Goal: Task Accomplishment & Management: Use online tool/utility

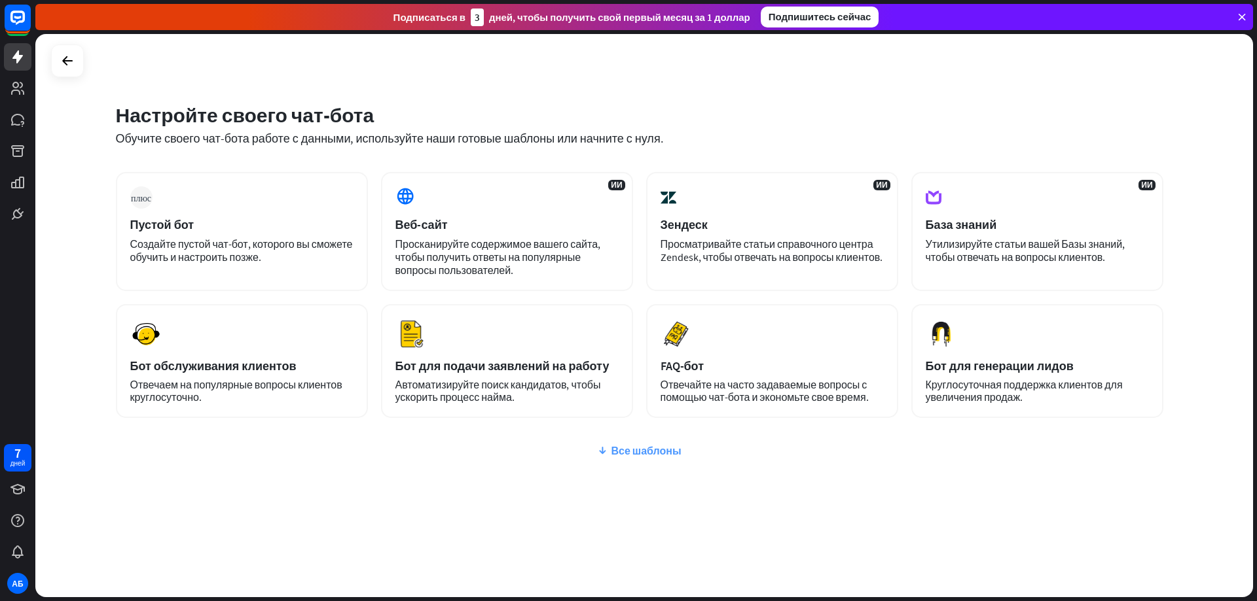
click at [619, 452] on font "Все шаблоны" at bounding box center [646, 450] width 70 height 13
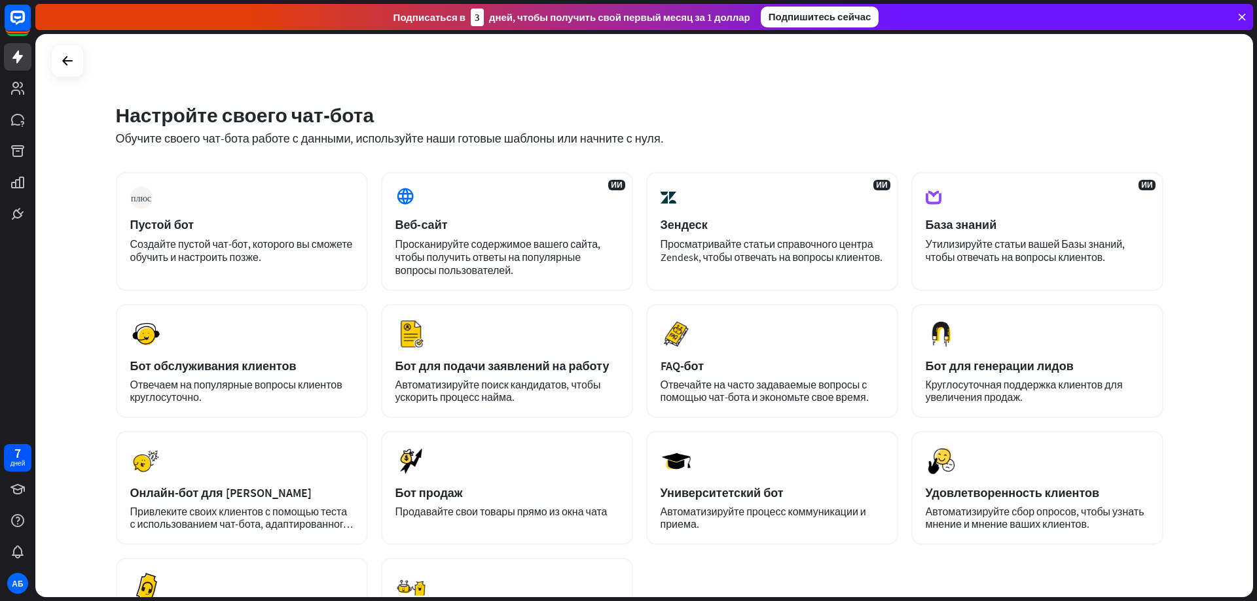
click at [848, 577] on div "плюс Пустой бот Создайте пустой чат-бот, которого вы сможете обучить и настроит…" at bounding box center [639, 422] width 1047 height 500
click at [230, 236] on div "плюс Пустой бот Создайте пустой чат-бот, которого вы сможете обучить и настроит…" at bounding box center [242, 231] width 252 height 119
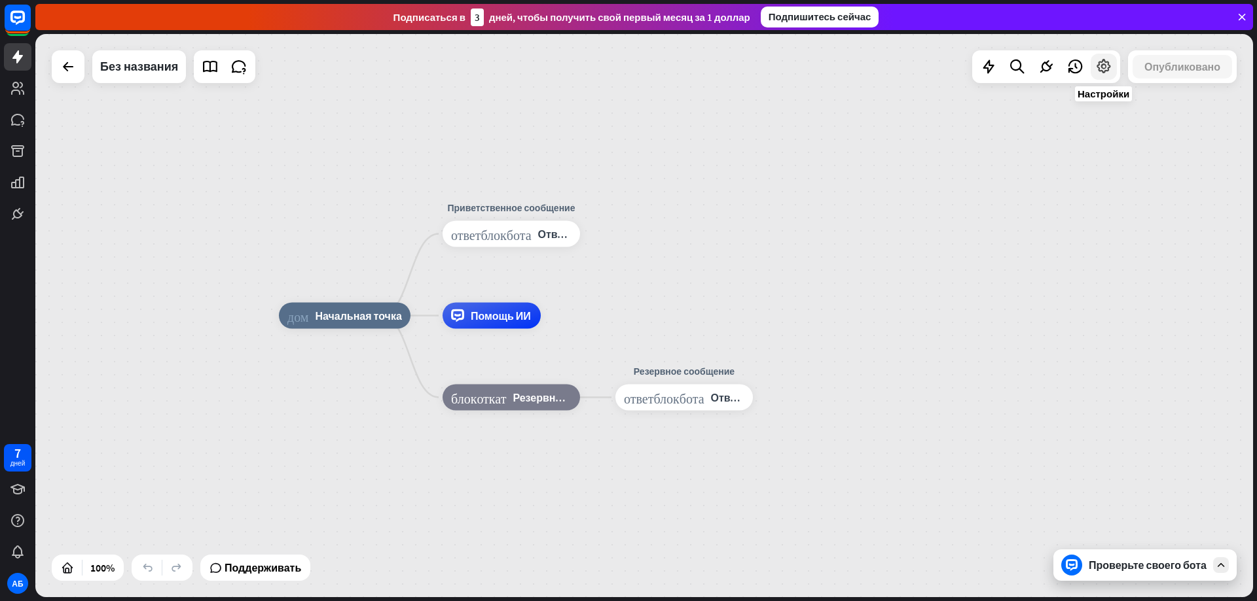
click at [1101, 69] on icon at bounding box center [1103, 66] width 17 height 17
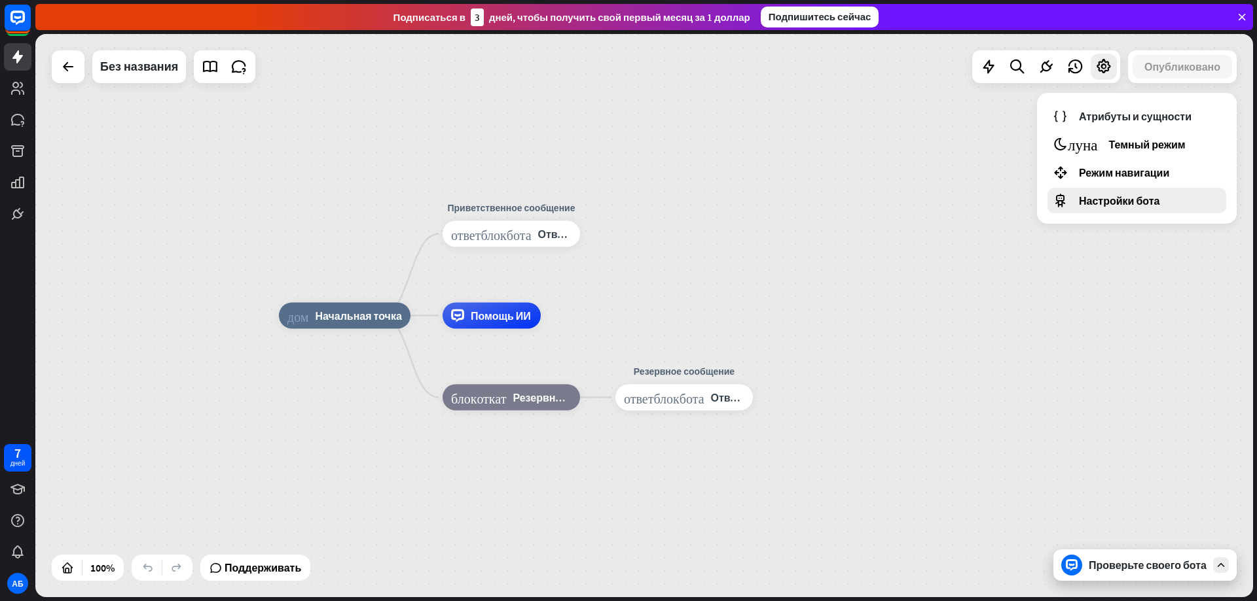
click at [1126, 202] on font "Настройки бота" at bounding box center [1119, 200] width 81 height 13
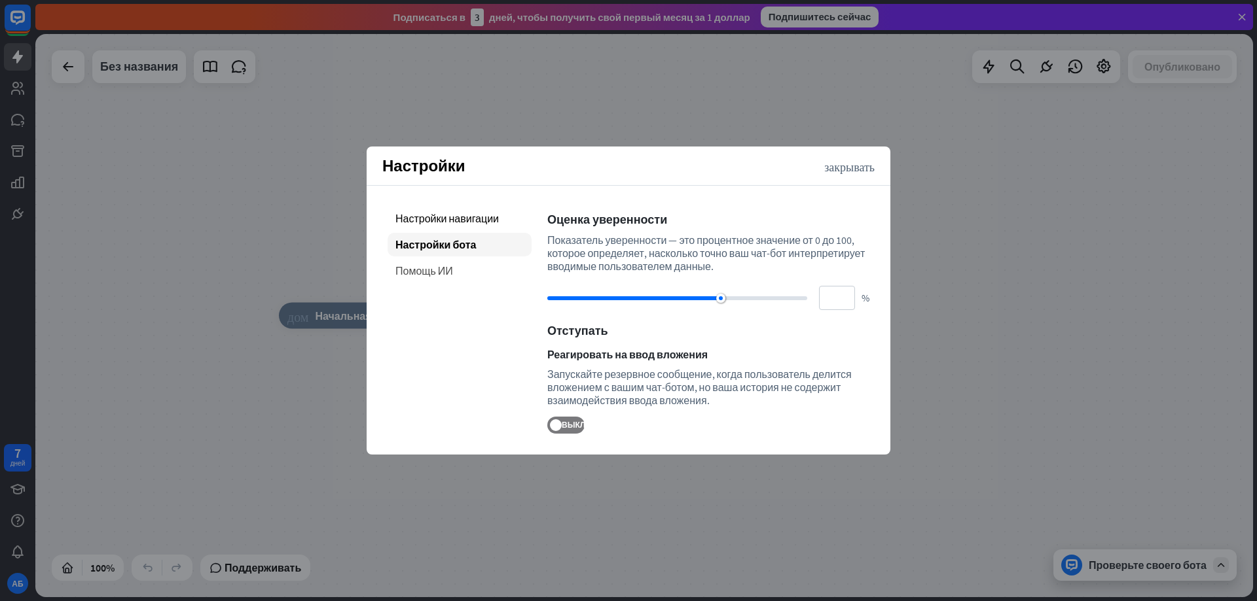
click at [422, 268] on font "Помощь ИИ" at bounding box center [424, 270] width 58 height 13
type input "**"
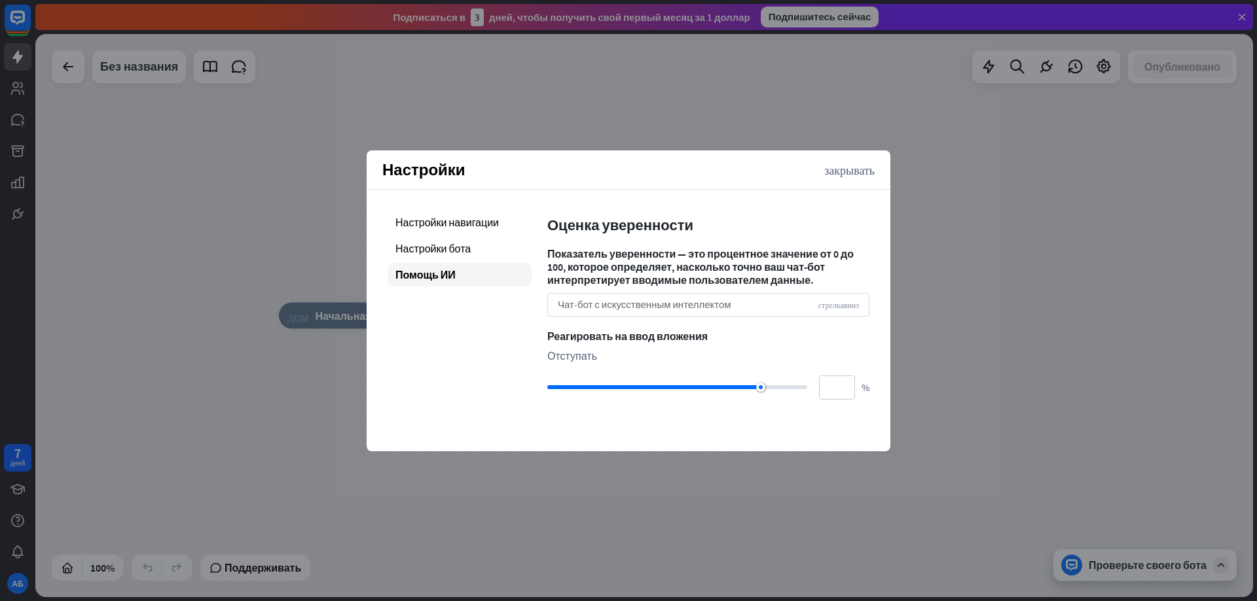
click at [606, 308] on font "Чат-бот с искусственным интеллектом" at bounding box center [644, 304] width 173 height 12
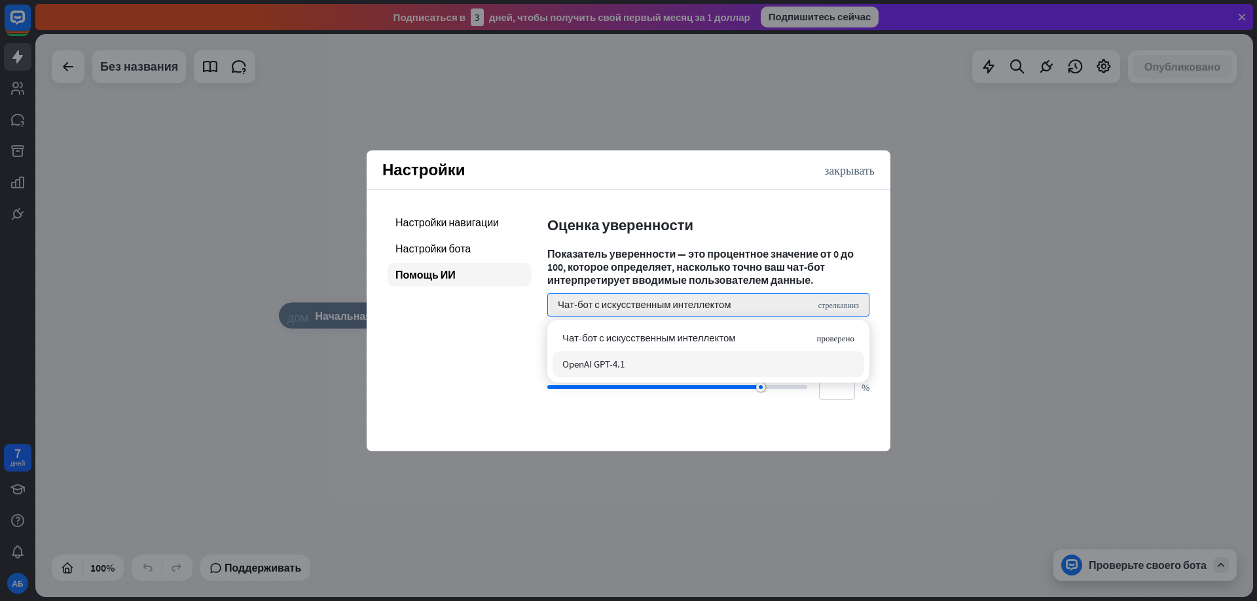
click at [624, 368] on font "OpenAI GPT-4.1" at bounding box center [593, 364] width 62 height 12
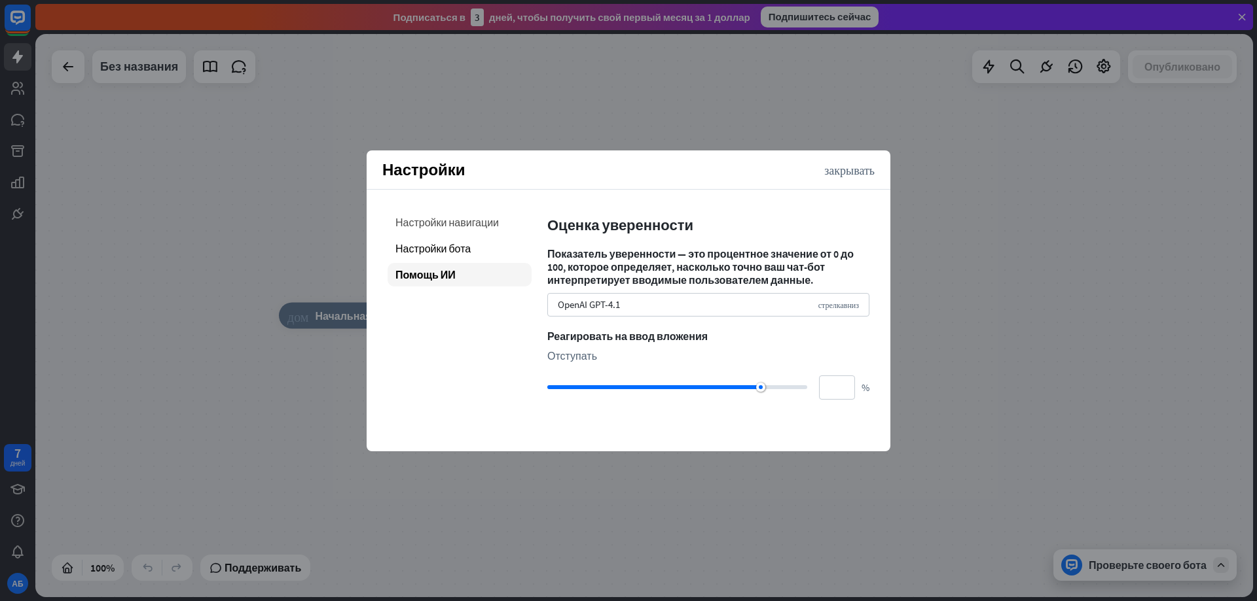
click at [438, 226] on font "Настройки навигации" at bounding box center [446, 222] width 103 height 13
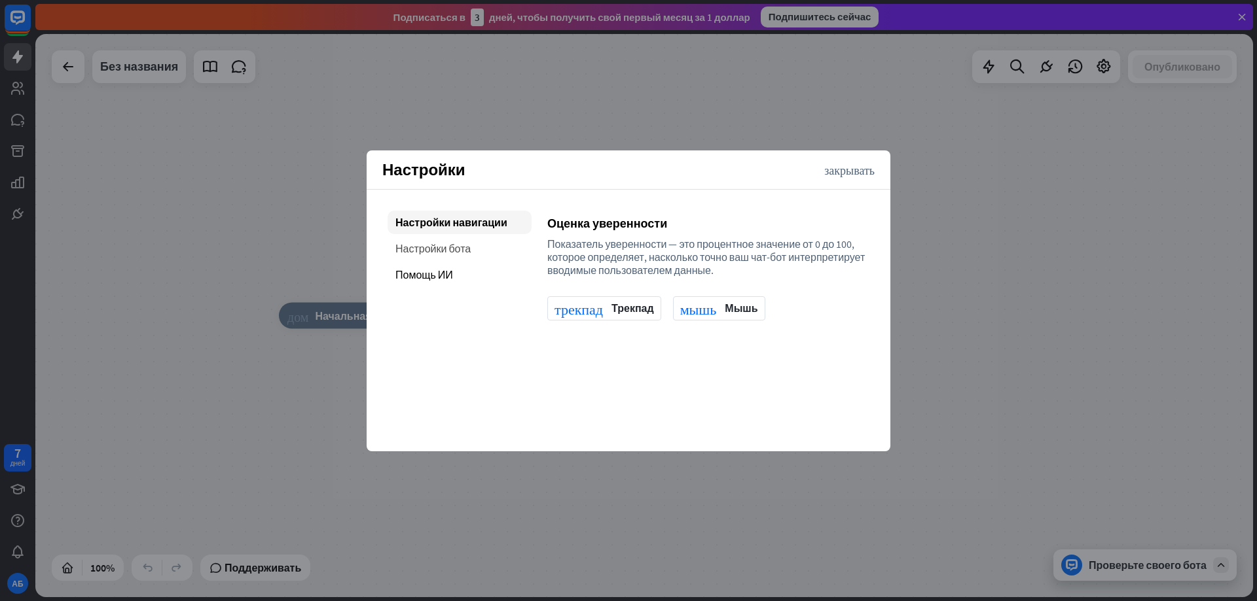
click at [443, 242] on font "Настройки бота" at bounding box center [432, 248] width 75 height 13
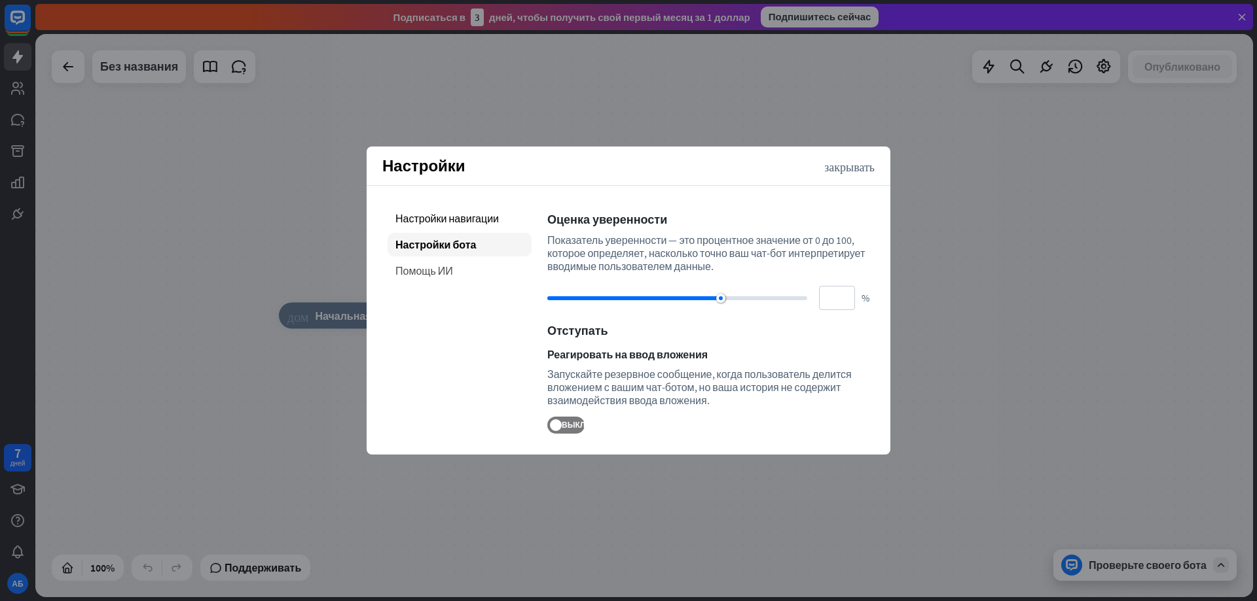
click at [447, 264] on font "Помощь ИИ" at bounding box center [424, 270] width 58 height 13
type input "**"
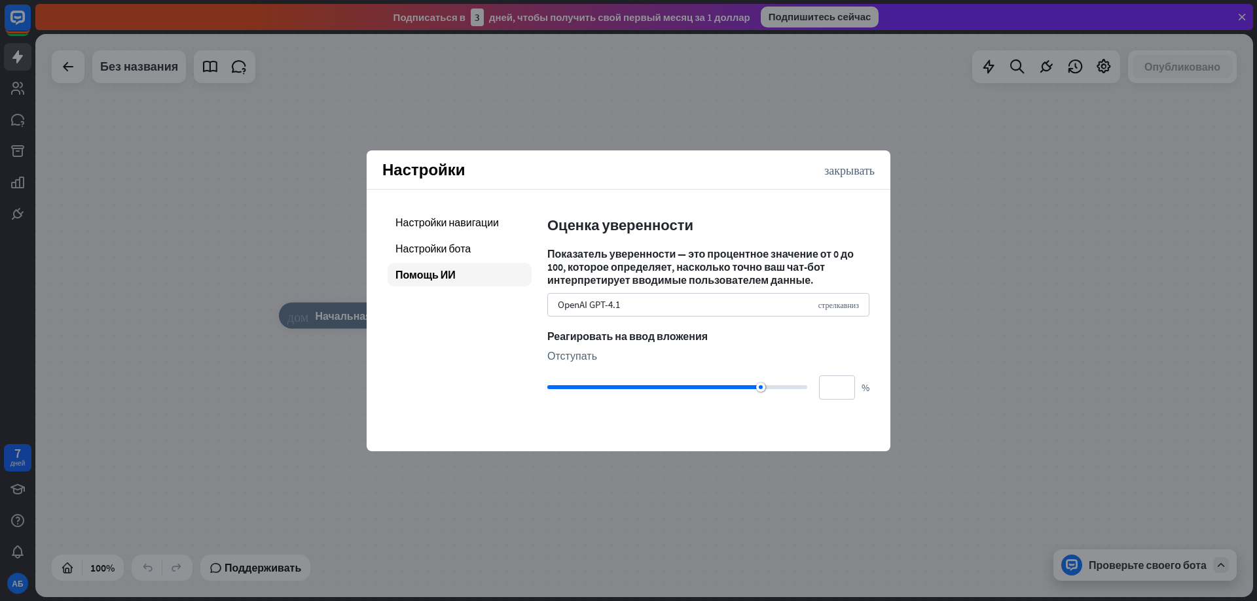
click at [591, 362] on font "Отступать" at bounding box center [572, 355] width 50 height 13
click at [857, 176] on div "Настройки закрывать" at bounding box center [629, 170] width 524 height 39
click at [855, 171] on font "закрывать" at bounding box center [849, 170] width 50 height 12
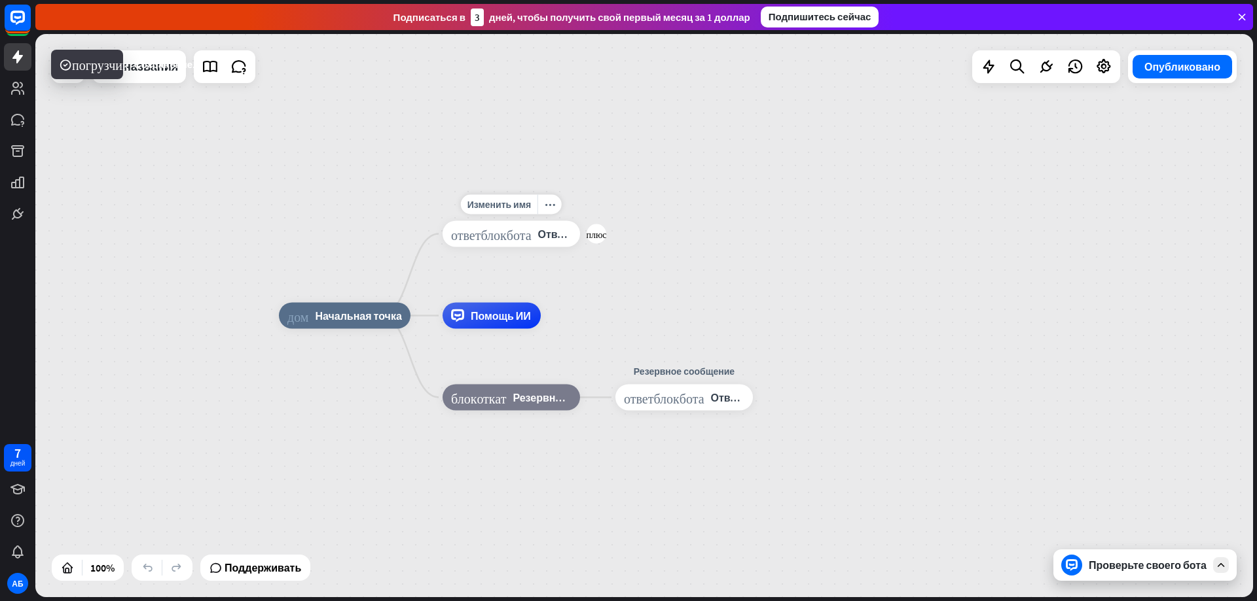
click at [503, 240] on font "ответ_блок_бота" at bounding box center [491, 234] width 81 height 13
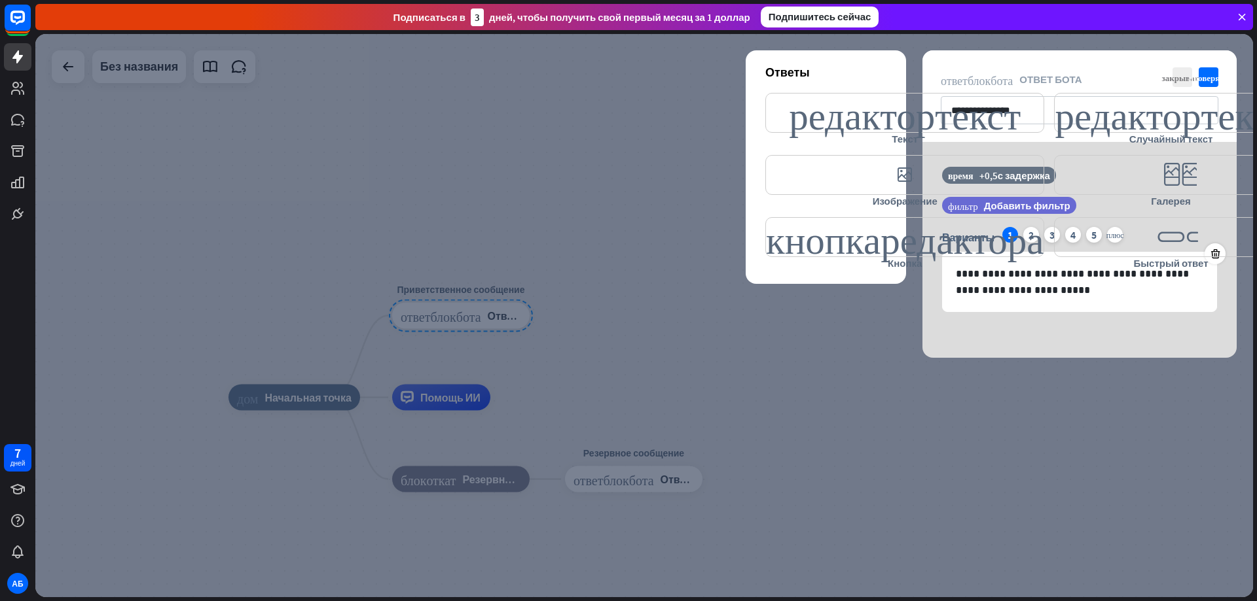
click at [638, 137] on div at bounding box center [643, 316] width 1217 height 564
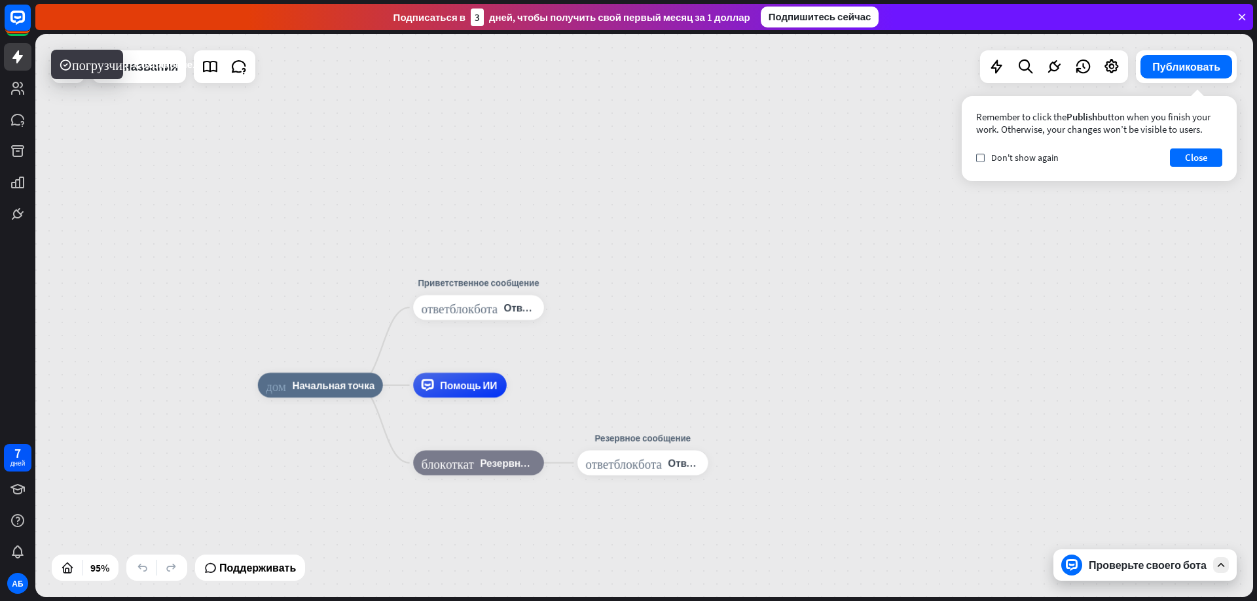
click at [1090, 561] on font "Проверьте своего бота" at bounding box center [1147, 565] width 118 height 13
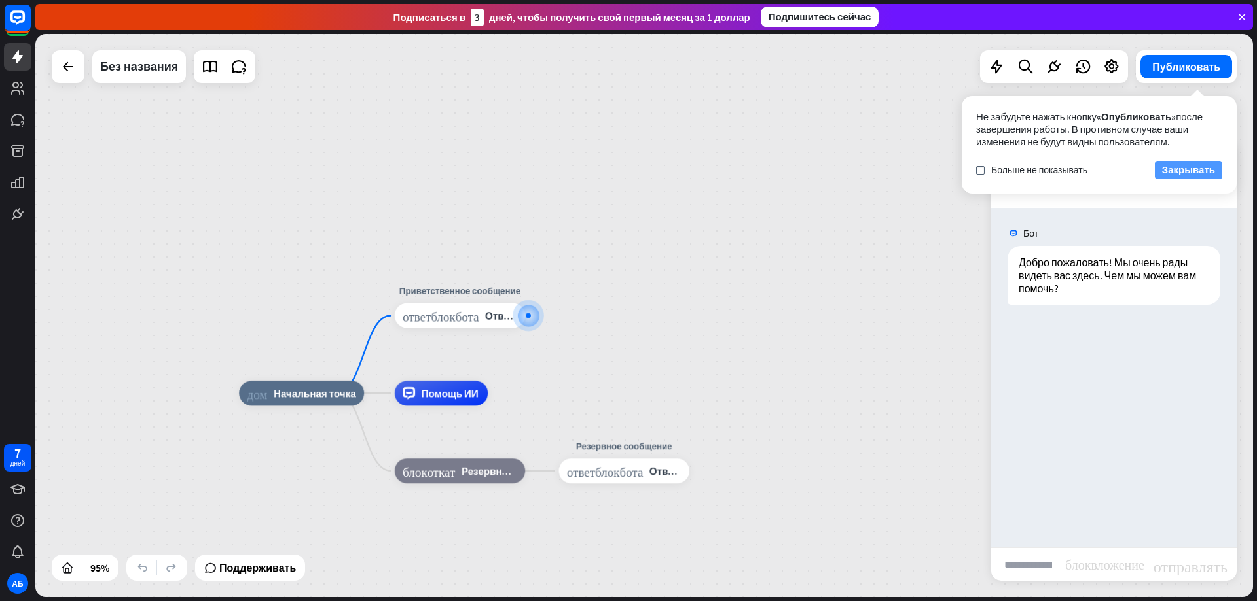
click at [1183, 170] on font "Закрывать" at bounding box center [1188, 170] width 53 height 12
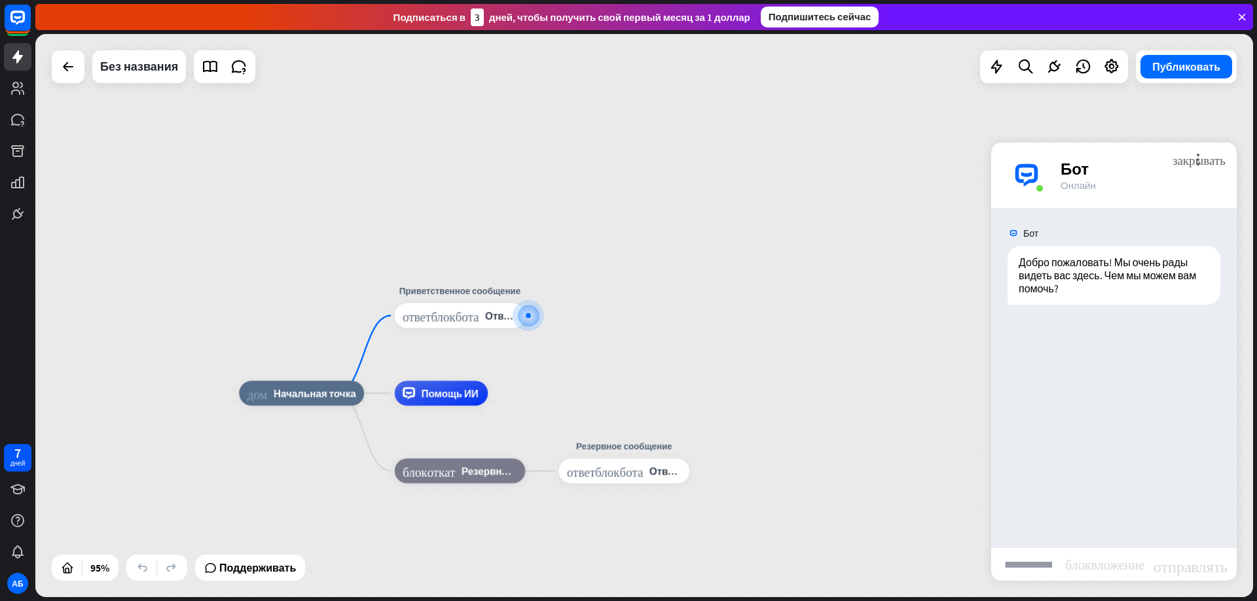
click at [1034, 564] on input "text" at bounding box center [1028, 564] width 74 height 33
type input "*"
type input "********"
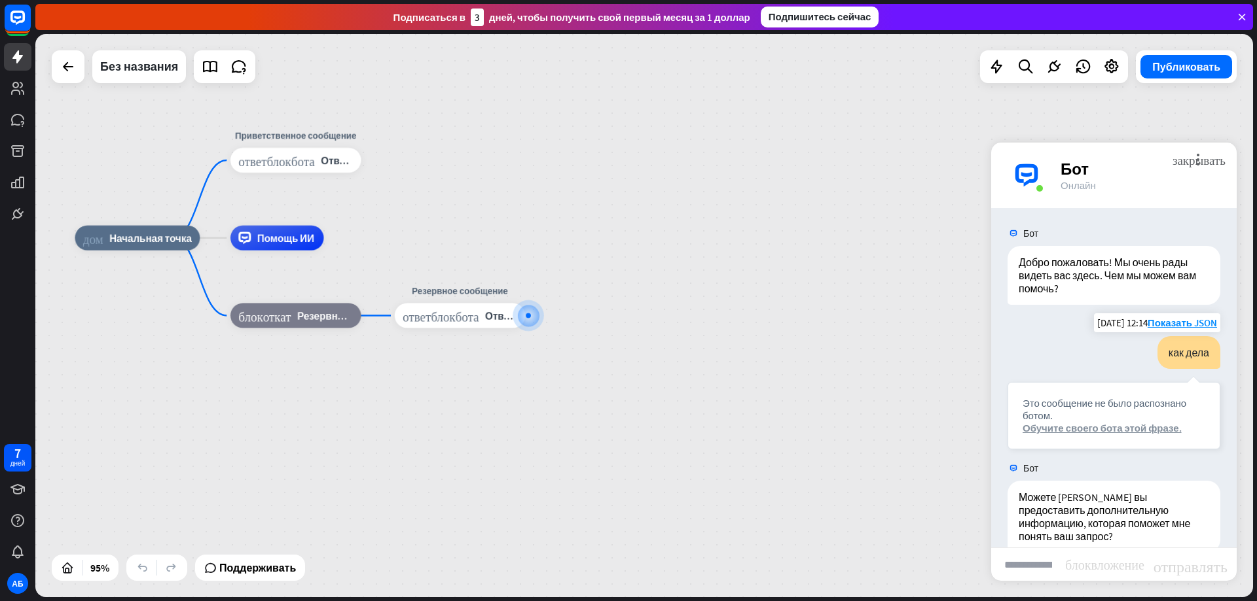
click at [1046, 432] on font "Обучите своего бота этой фразе." at bounding box center [1101, 428] width 159 height 12
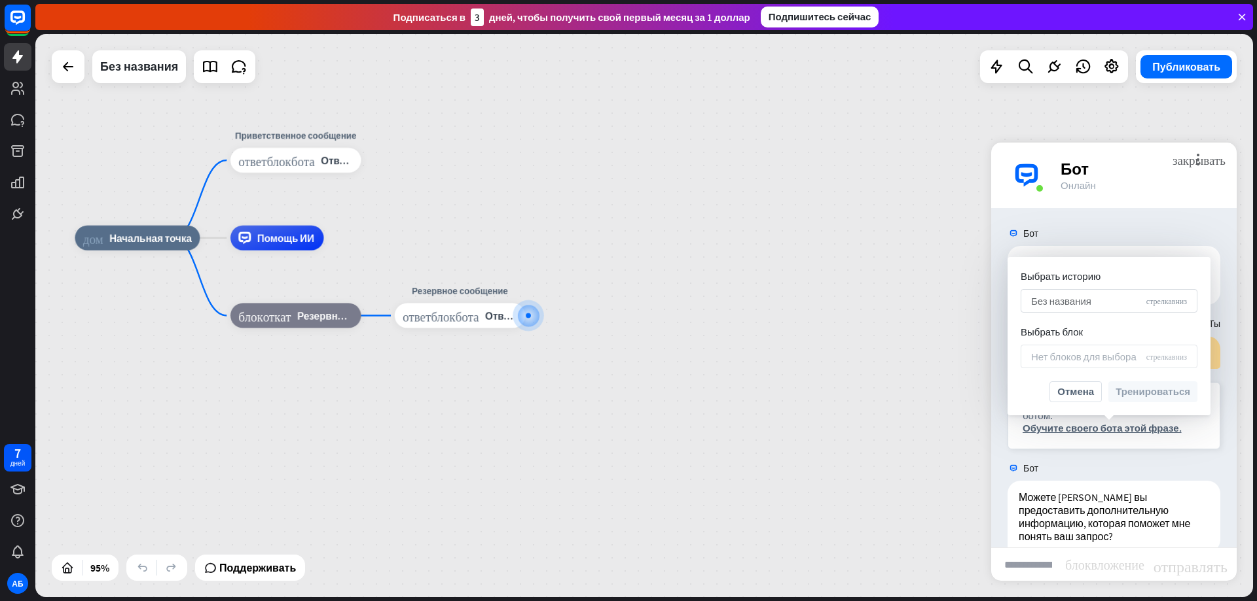
click at [1083, 306] on font "Без названия" at bounding box center [1061, 301] width 60 height 12
click at [1075, 300] on input "search" at bounding box center [1071, 301] width 81 height 22
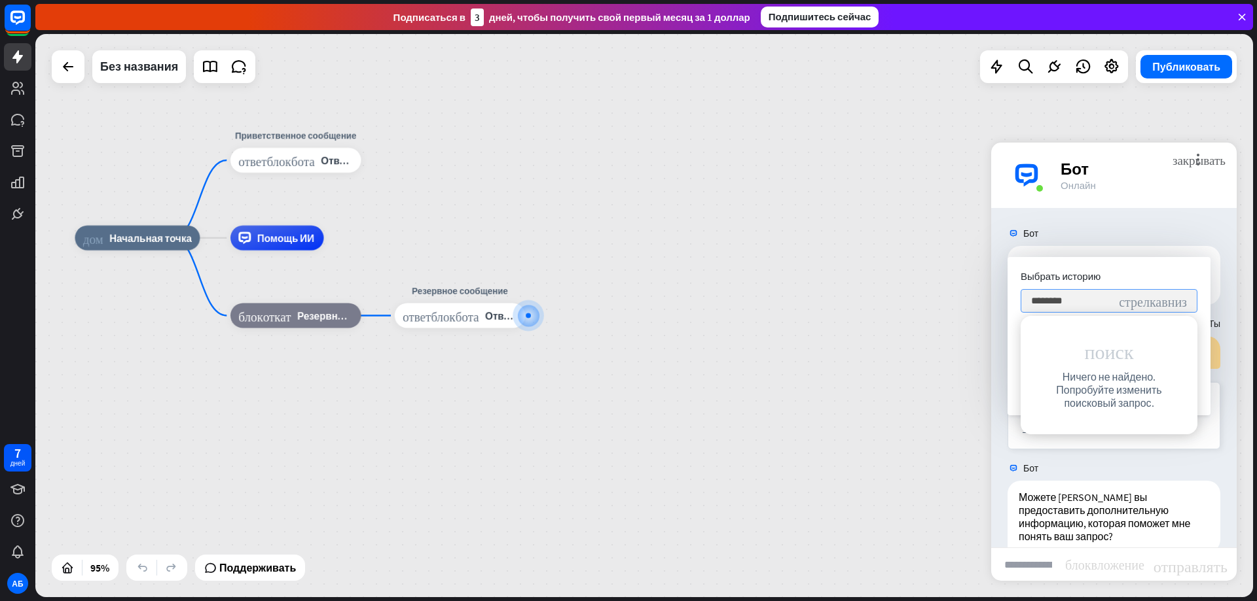
click at [1136, 302] on font "стрелка_вниз" at bounding box center [1153, 301] width 68 height 13
click at [1103, 302] on input "********" at bounding box center [1071, 301] width 81 height 22
type input "*"
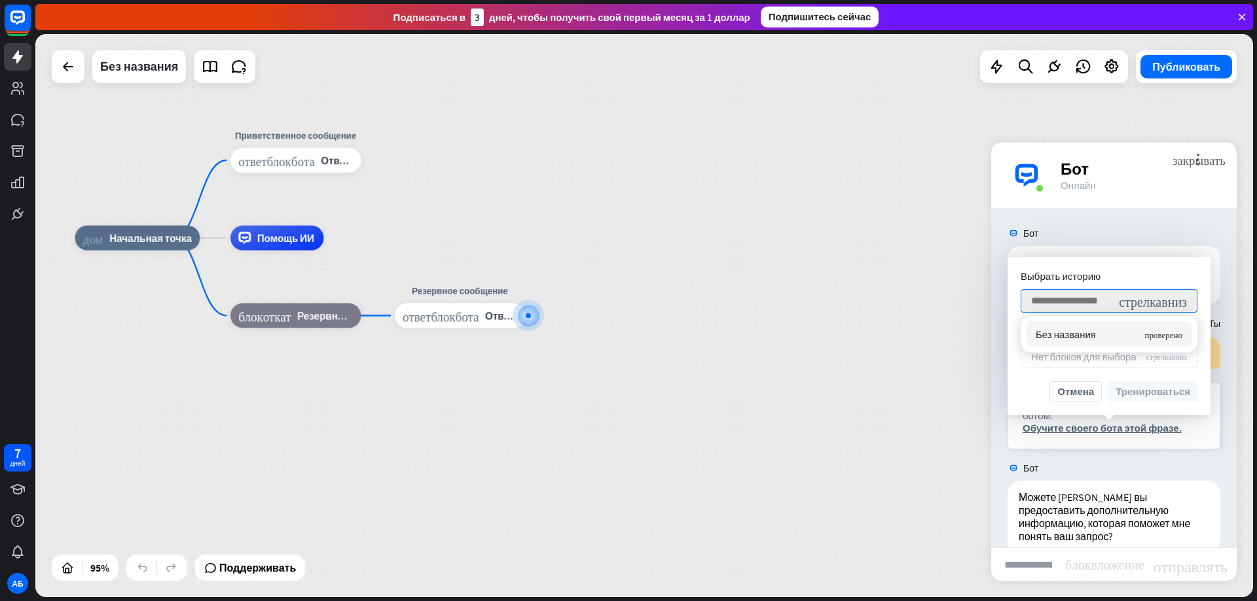
click at [1109, 338] on div "Без названия проверено" at bounding box center [1109, 334] width 166 height 26
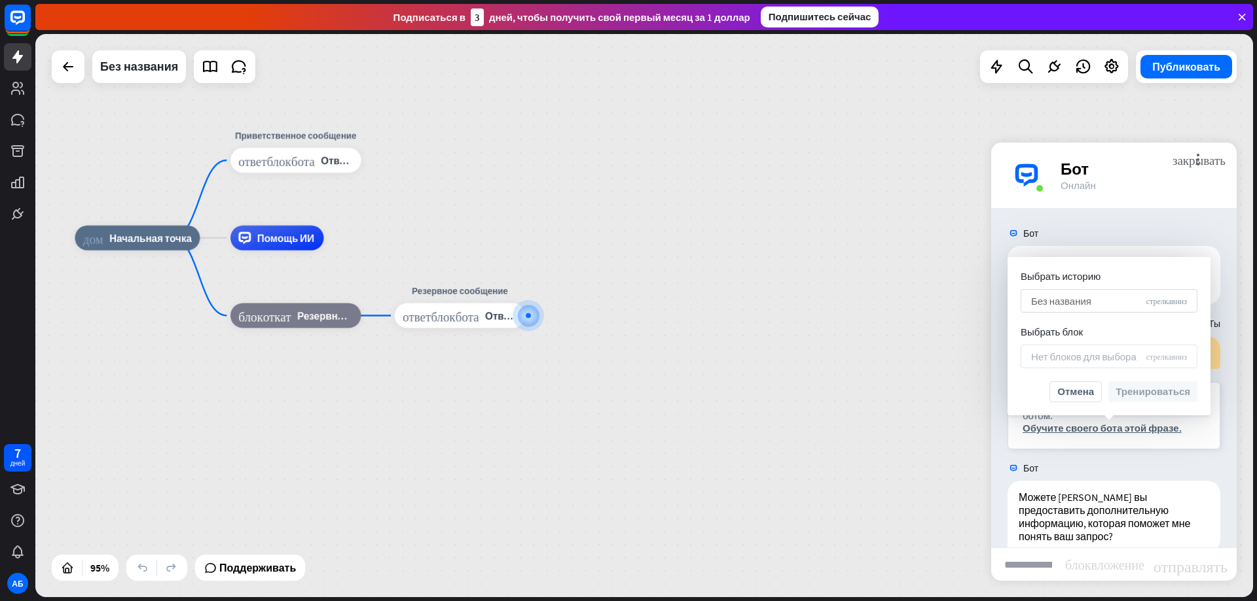
click at [1163, 300] on font "стрелка_вниз" at bounding box center [1166, 301] width 41 height 8
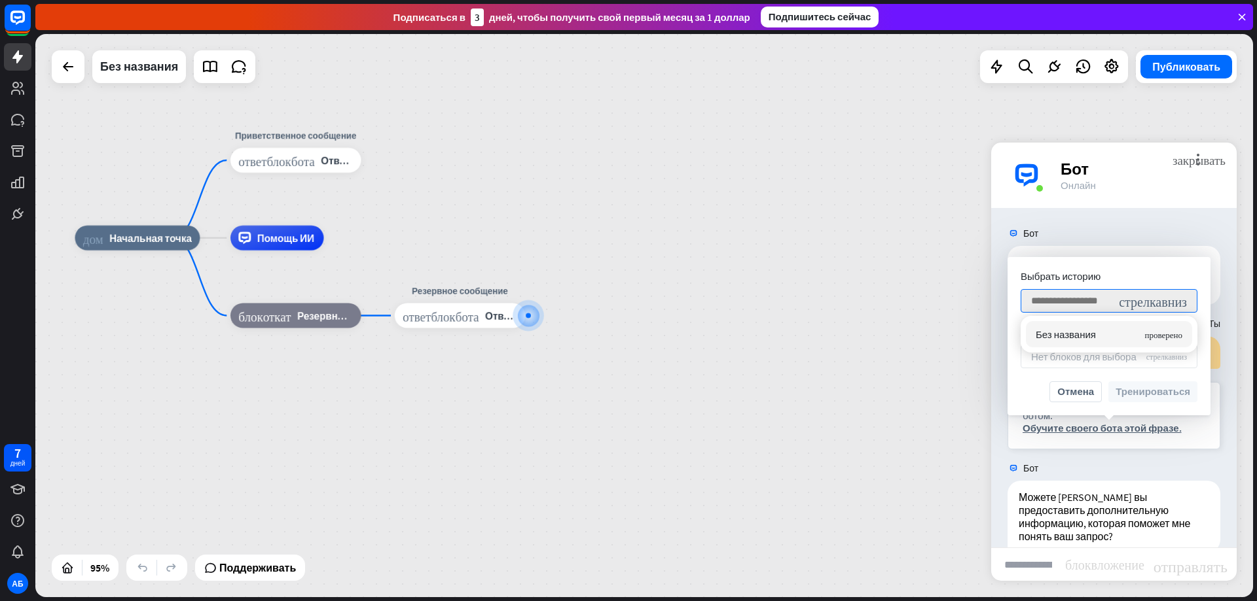
click at [1056, 331] on font "Без названия" at bounding box center [1065, 335] width 60 height 12
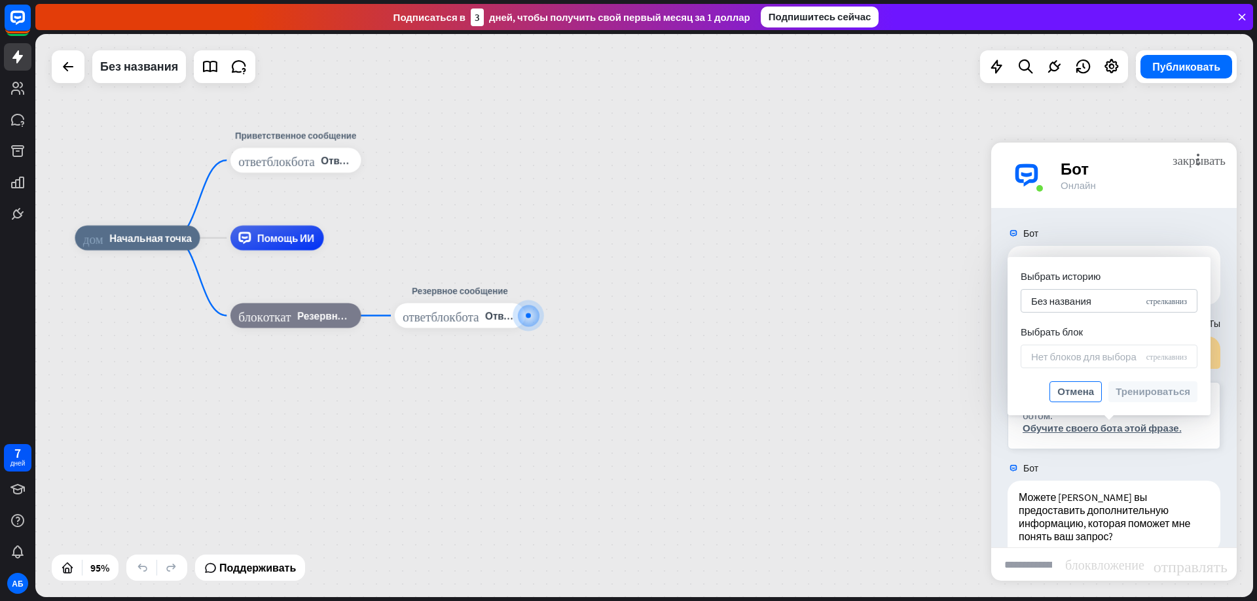
click at [1078, 391] on font "Отмена" at bounding box center [1075, 391] width 37 height 12
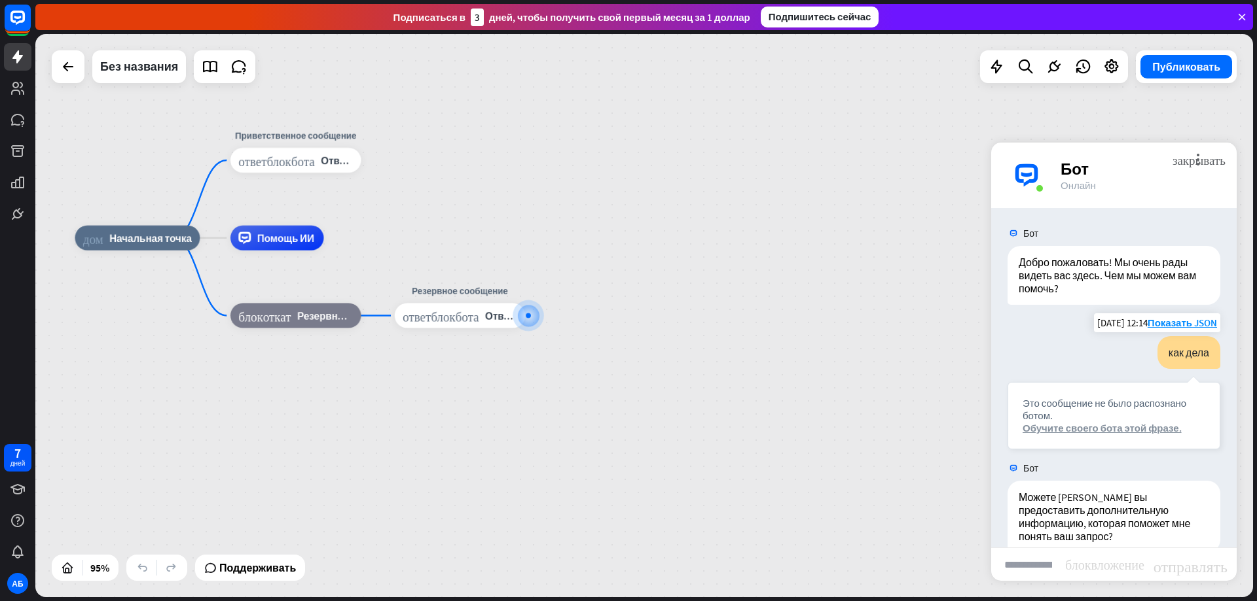
click at [1095, 429] on font "Обучите своего бота этой фразе." at bounding box center [1101, 428] width 159 height 12
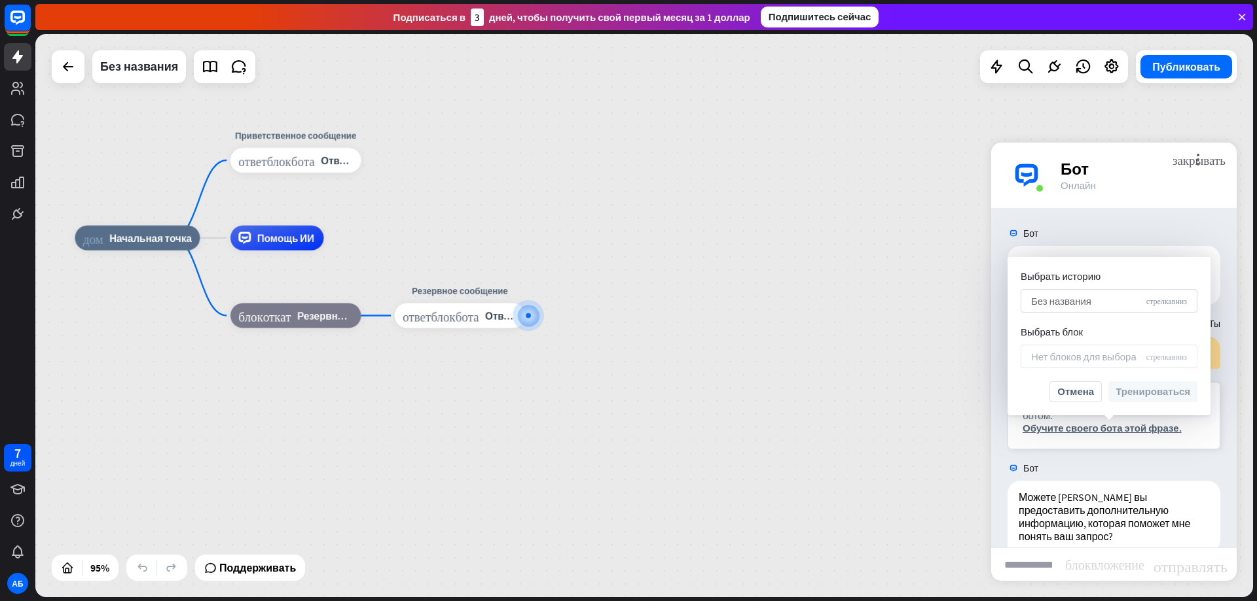
click at [1062, 308] on div "Без названия стрелка_вниз" at bounding box center [1108, 301] width 177 height 24
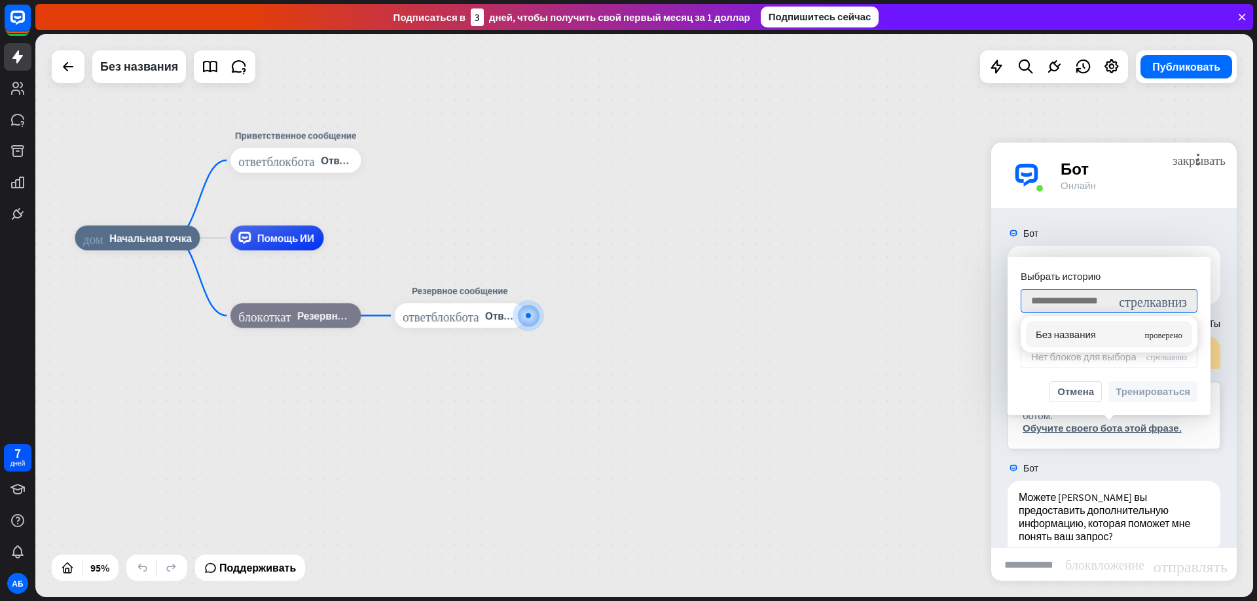
click at [1098, 325] on div "Без названия проверено" at bounding box center [1109, 334] width 166 height 26
click at [1197, 158] on font "закрывать" at bounding box center [1198, 159] width 53 height 12
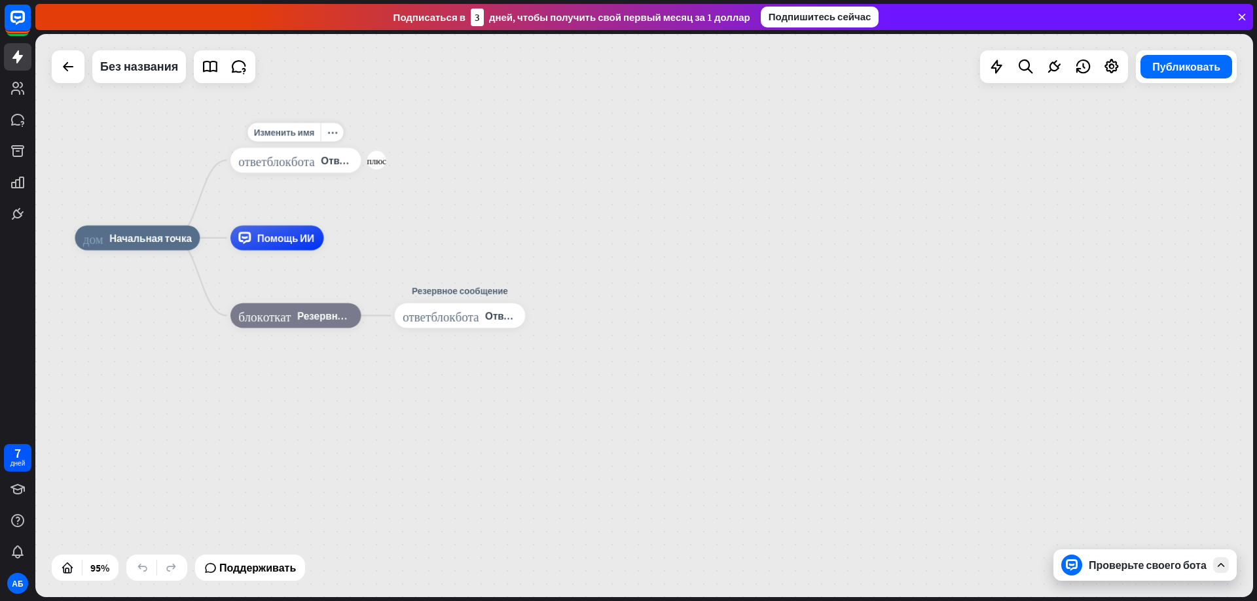
click at [306, 168] on div "ответ_блок_бота Ответ бота" at bounding box center [295, 160] width 131 height 25
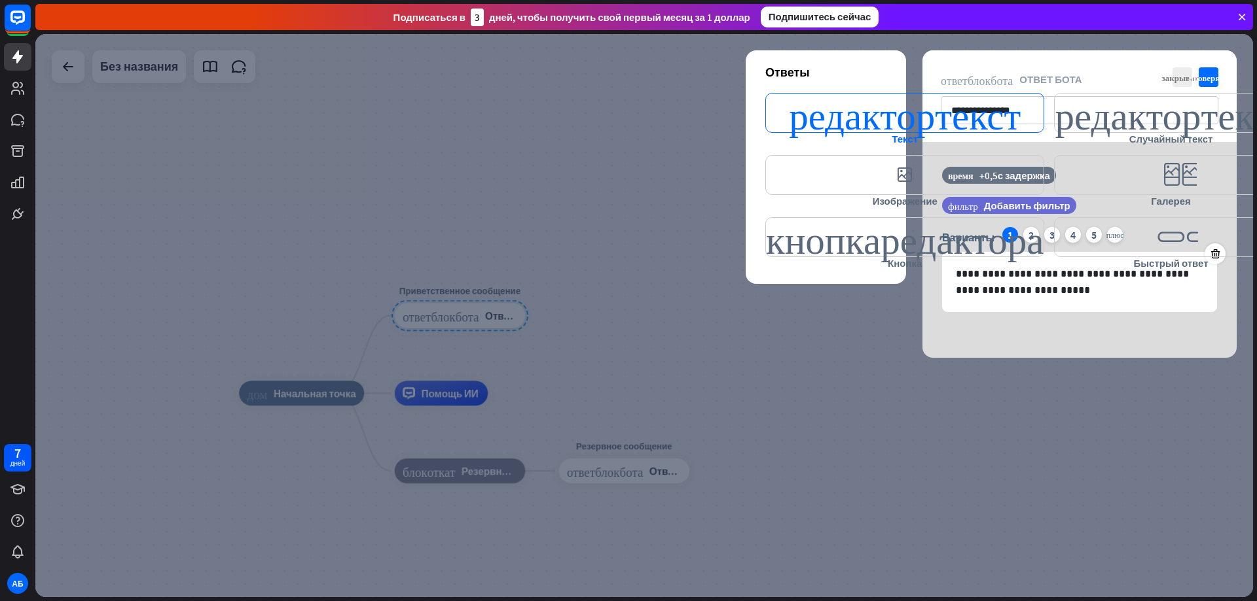
click at [871, 122] on font "редактор_текст" at bounding box center [905, 113] width 232 height 39
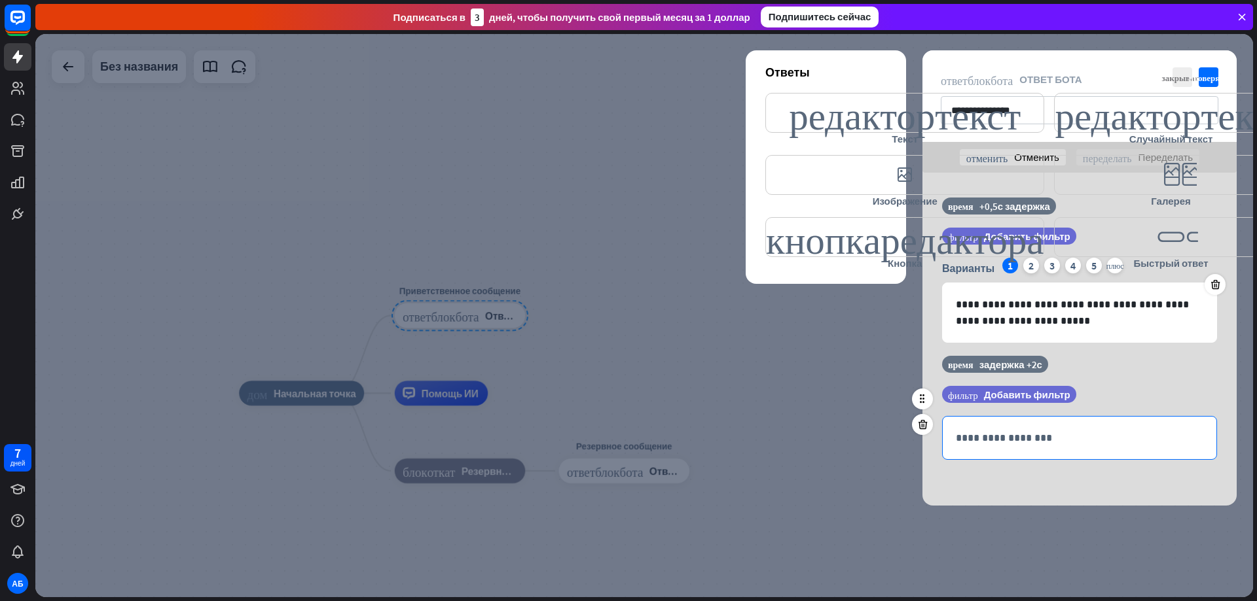
click at [1047, 438] on p "**********" at bounding box center [1079, 438] width 247 height 16
click at [847, 377] on div at bounding box center [643, 316] width 1217 height 564
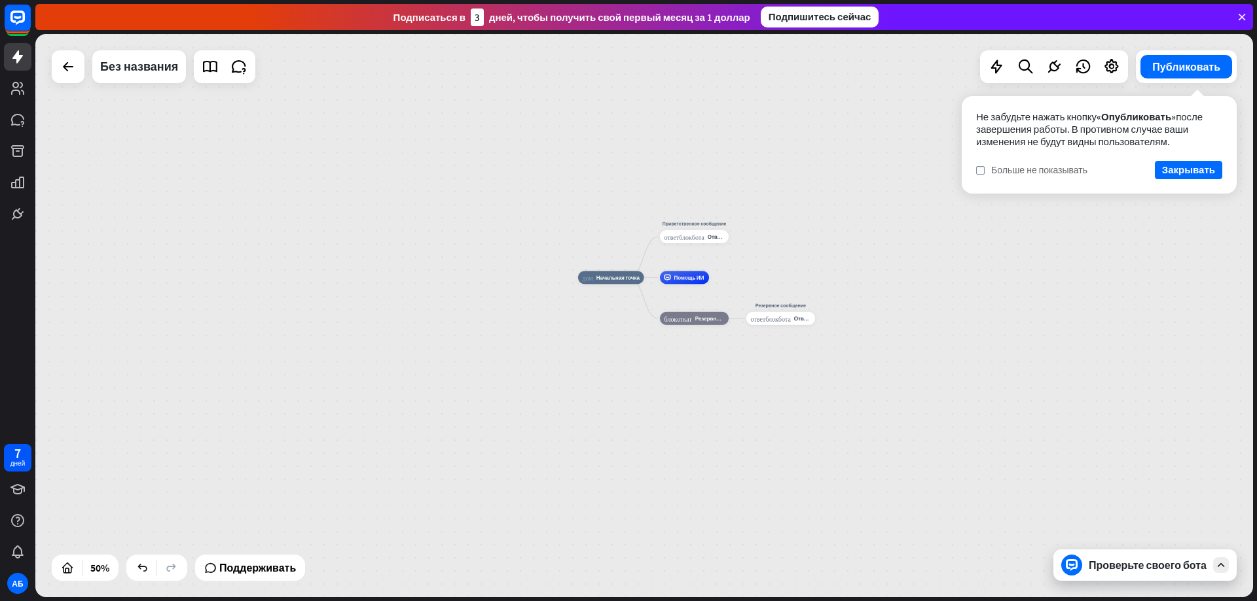
click at [1007, 174] on font "Больше не показывать" at bounding box center [1039, 170] width 96 height 12
click at [1188, 171] on font "Закрывать" at bounding box center [1188, 170] width 53 height 12
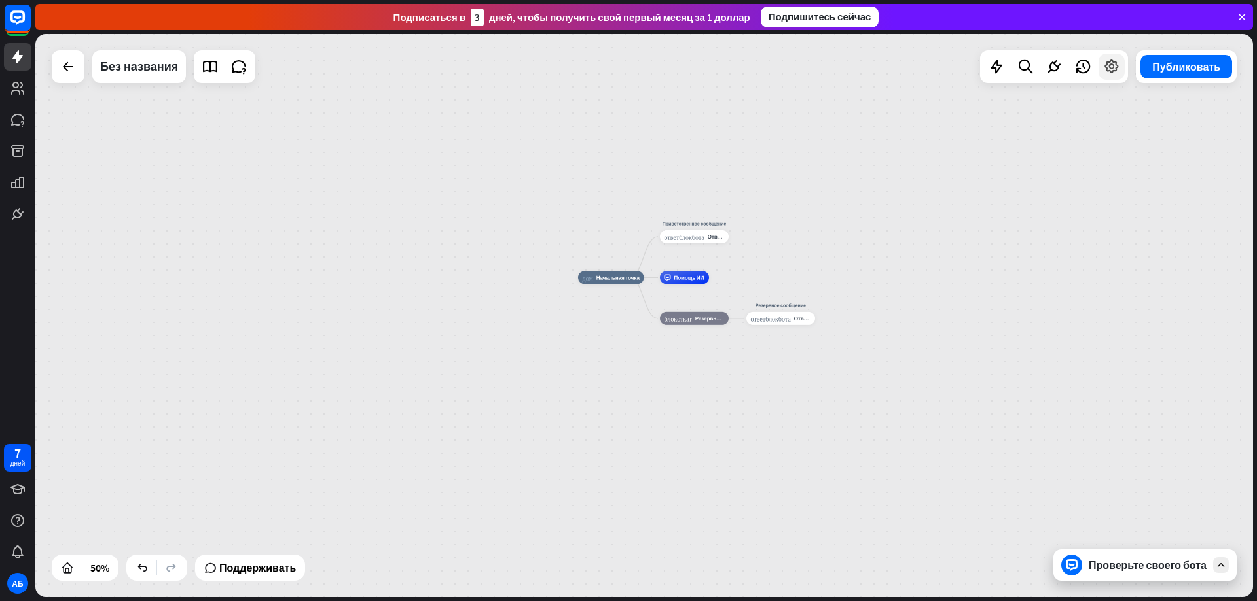
click at [1107, 71] on icon at bounding box center [1111, 66] width 17 height 17
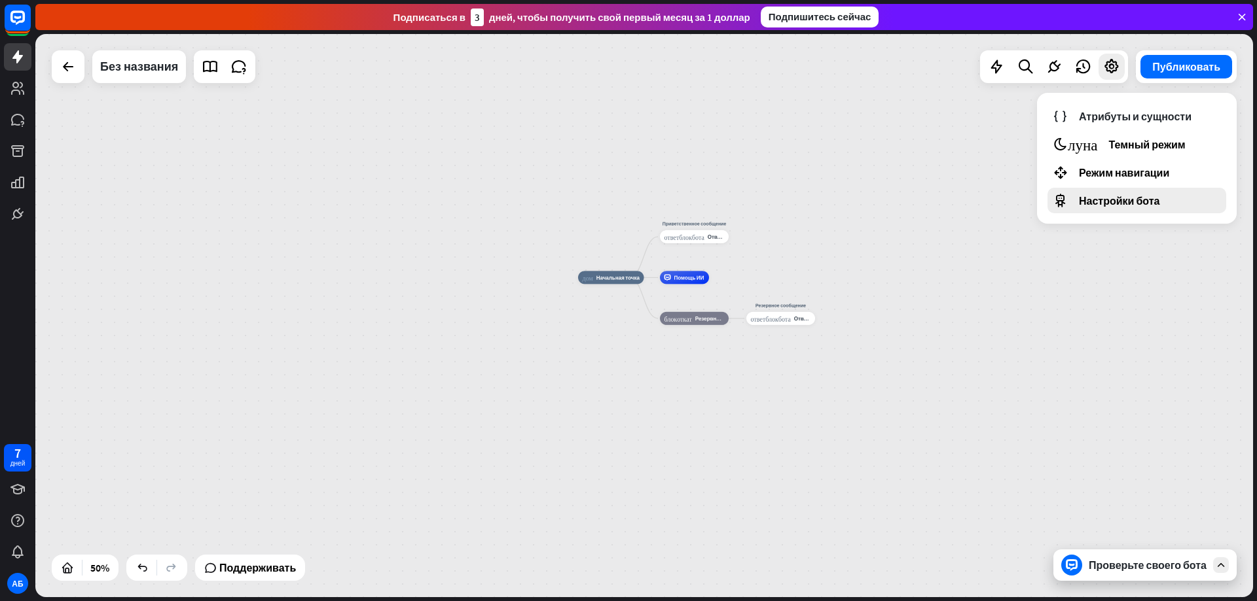
click at [1107, 196] on font "Настройки бота" at bounding box center [1119, 200] width 81 height 13
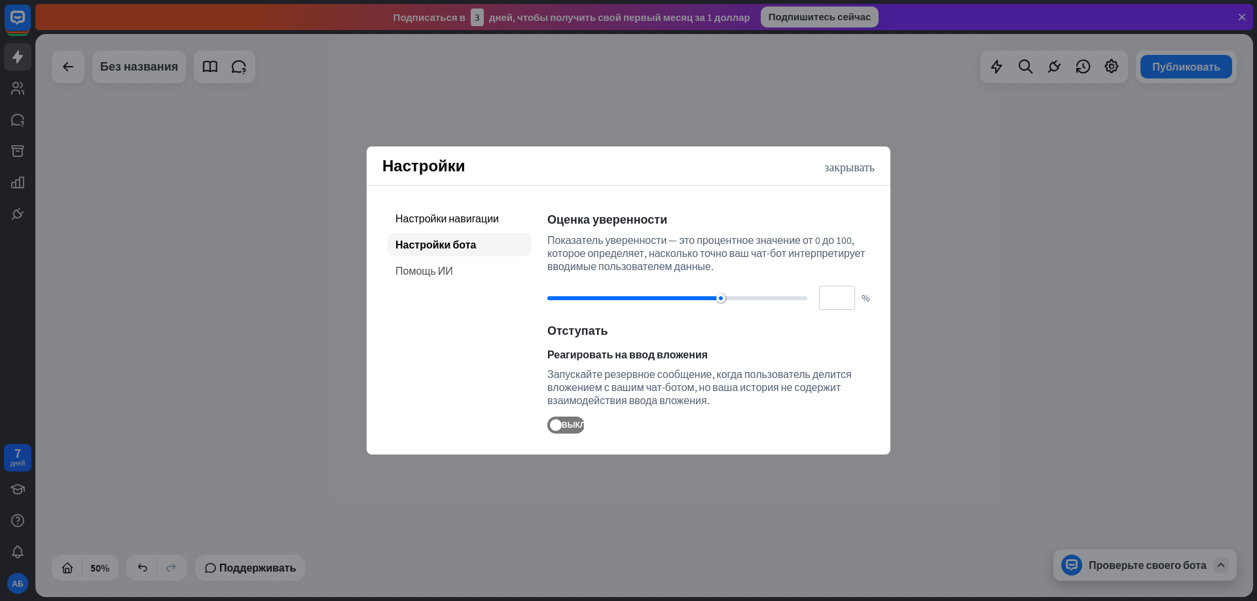
click at [426, 270] on font "Помощь ИИ" at bounding box center [424, 270] width 58 height 13
type input "**"
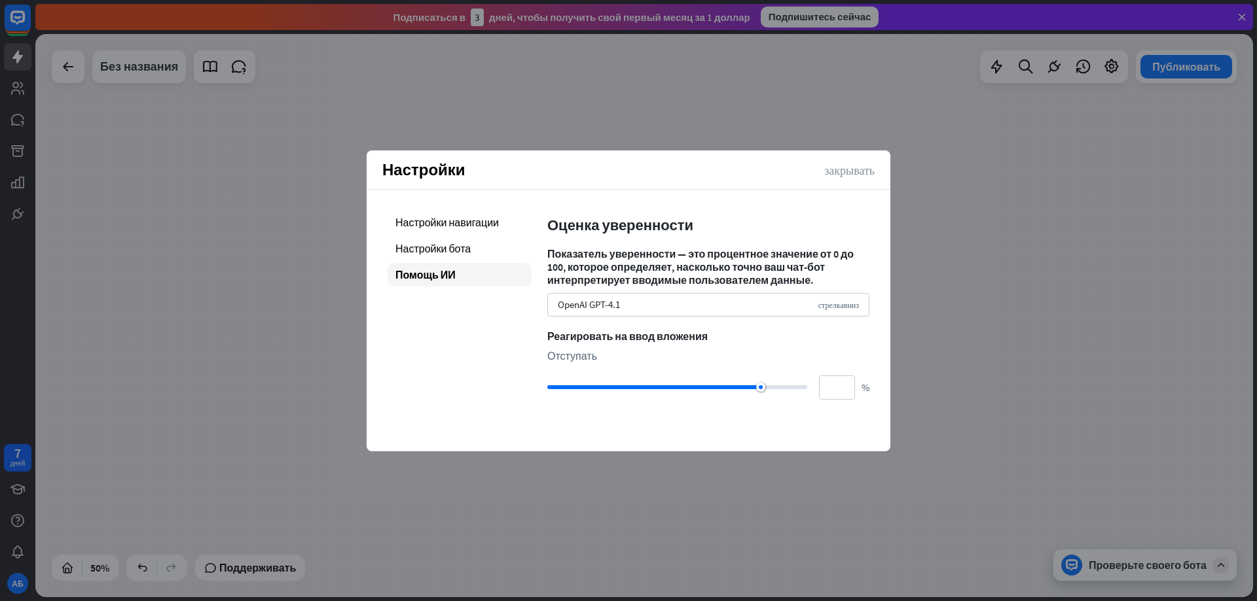
click at [863, 166] on font "закрывать" at bounding box center [849, 170] width 50 height 12
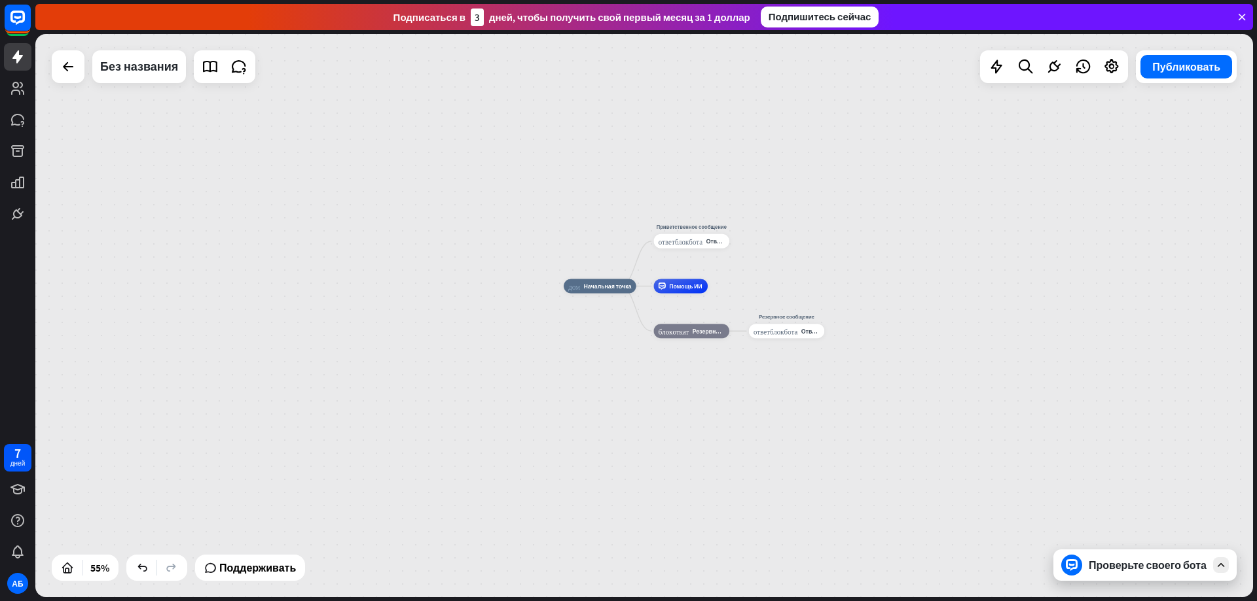
drag, startPoint x: 988, startPoint y: 262, endPoint x: 783, endPoint y: 258, distance: 204.9
click at [783, 258] on div "дом_2 Начальная точка Приветственное сообщение ответ_блок_бота Ответ бота Помощ…" at bounding box center [643, 316] width 1217 height 564
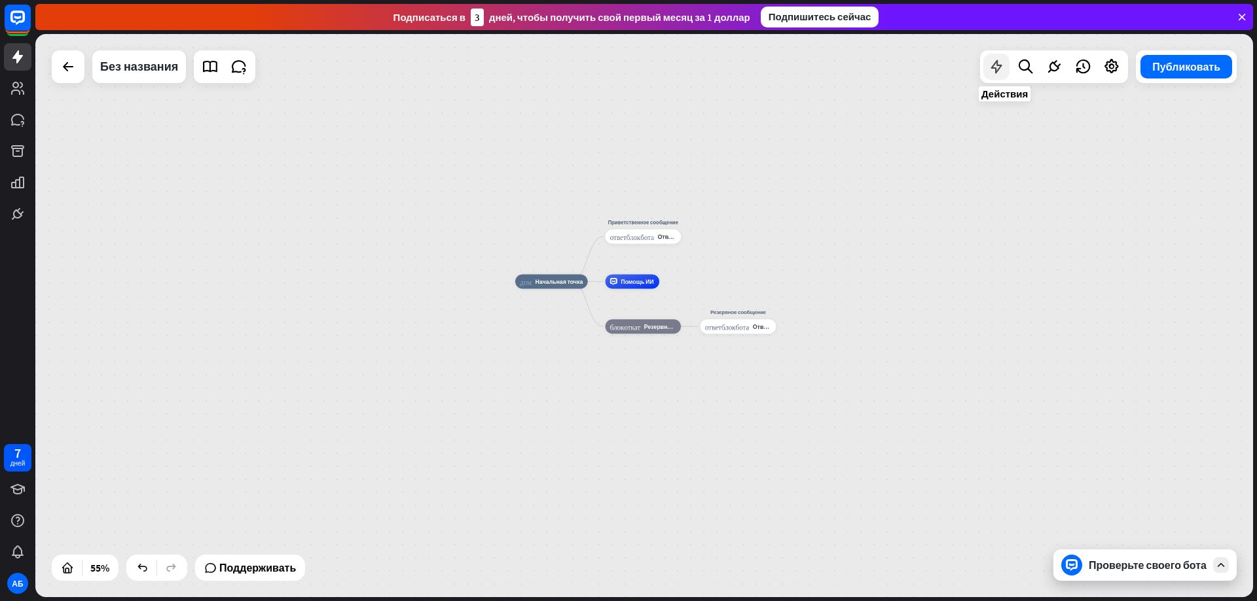
click at [999, 71] on icon at bounding box center [996, 66] width 17 height 17
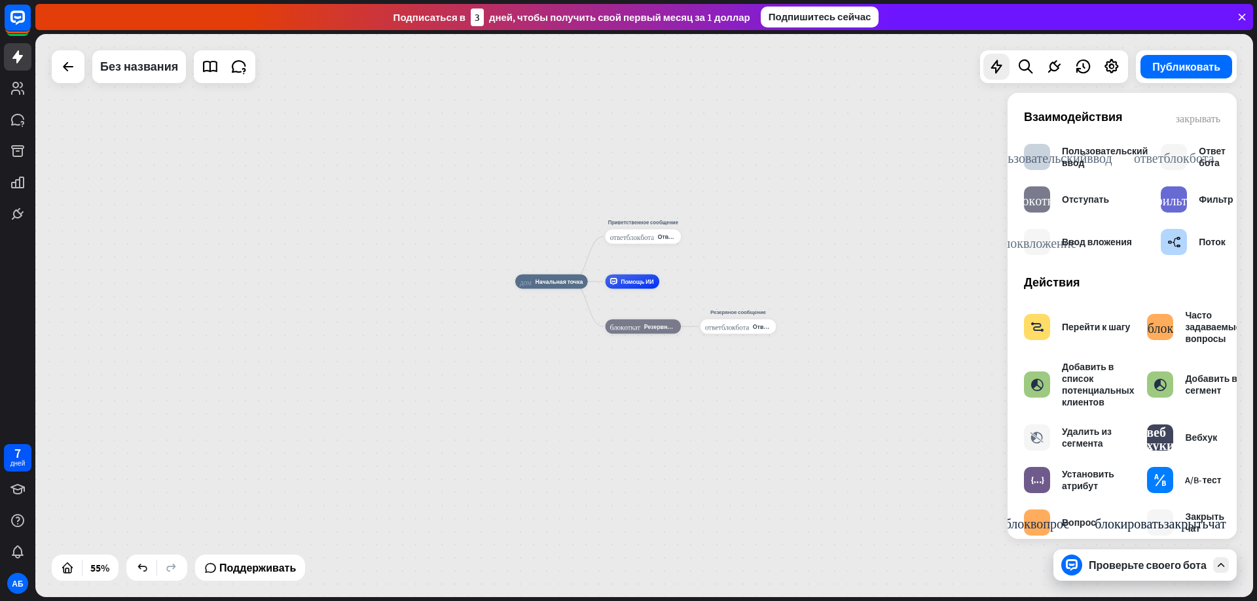
click at [891, 240] on div "дом_2 Начальная точка Приветственное сообщение ответ_блок_бота Ответ бота Помощ…" at bounding box center [643, 316] width 1217 height 564
click at [1160, 572] on div "Проверьте своего бота" at bounding box center [1147, 565] width 118 height 13
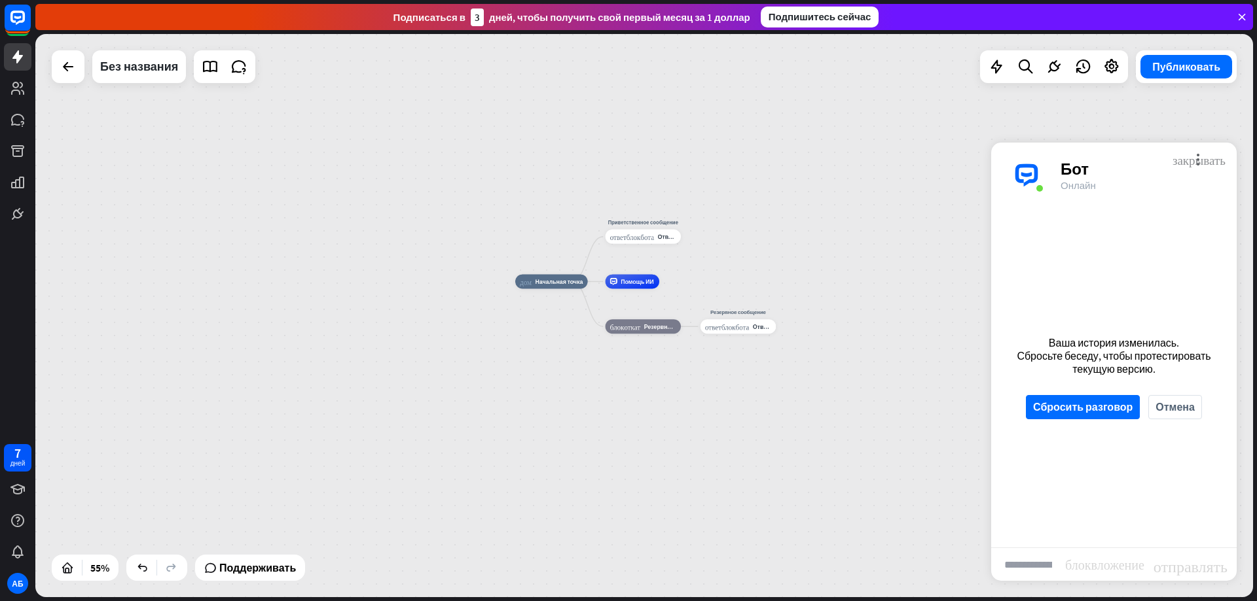
click at [1198, 164] on font "закрывать" at bounding box center [1198, 159] width 53 height 12
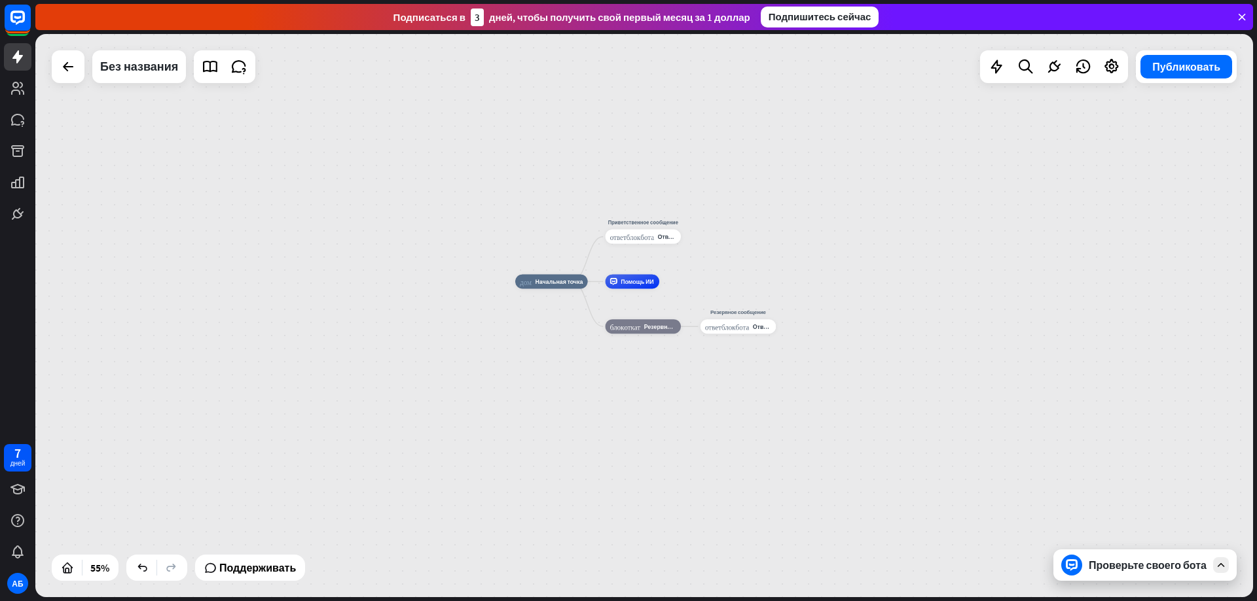
click at [1166, 564] on div "Проверьте своего бота" at bounding box center [1147, 565] width 118 height 13
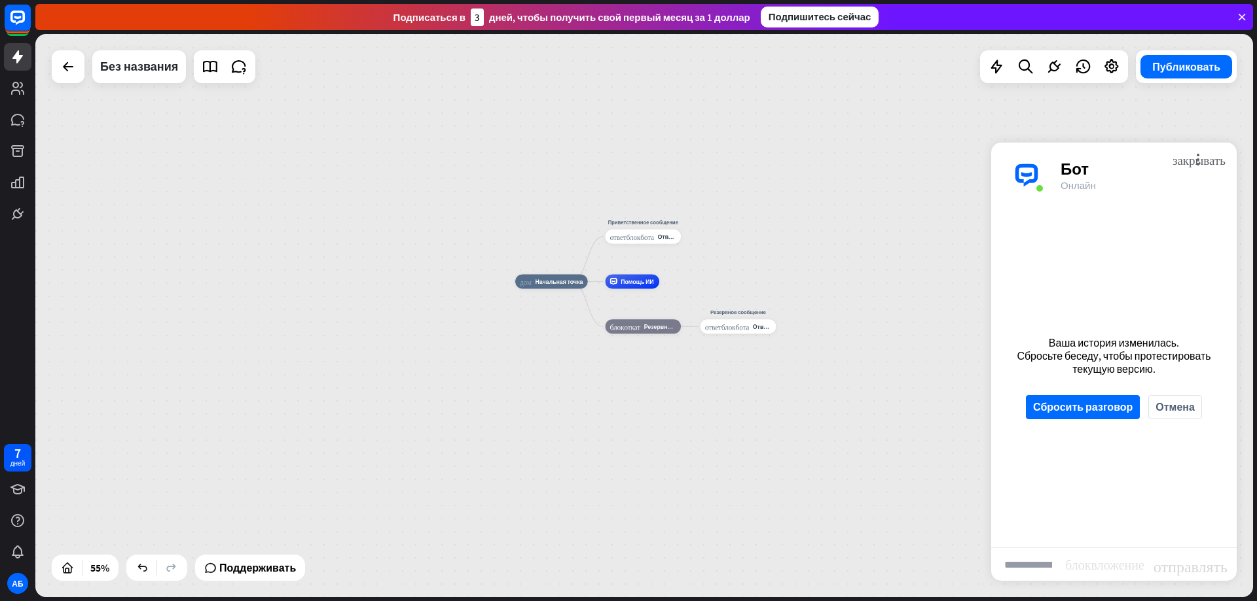
click at [1092, 564] on font "блок_вложение" at bounding box center [1104, 564] width 79 height 13
click at [1028, 569] on input "text" at bounding box center [1028, 564] width 74 height 33
type input "*"
type input "********"
click at [1090, 419] on button "Сбросить разговор" at bounding box center [1083, 407] width 114 height 24
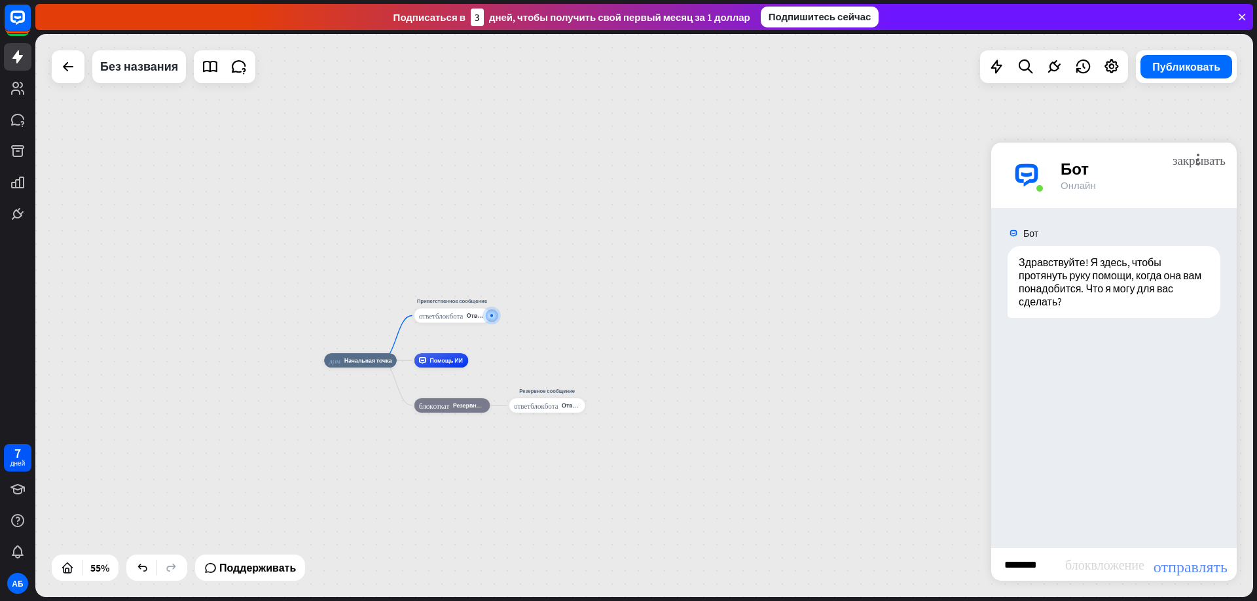
click at [1178, 569] on font "отправлять" at bounding box center [1190, 565] width 74 height 16
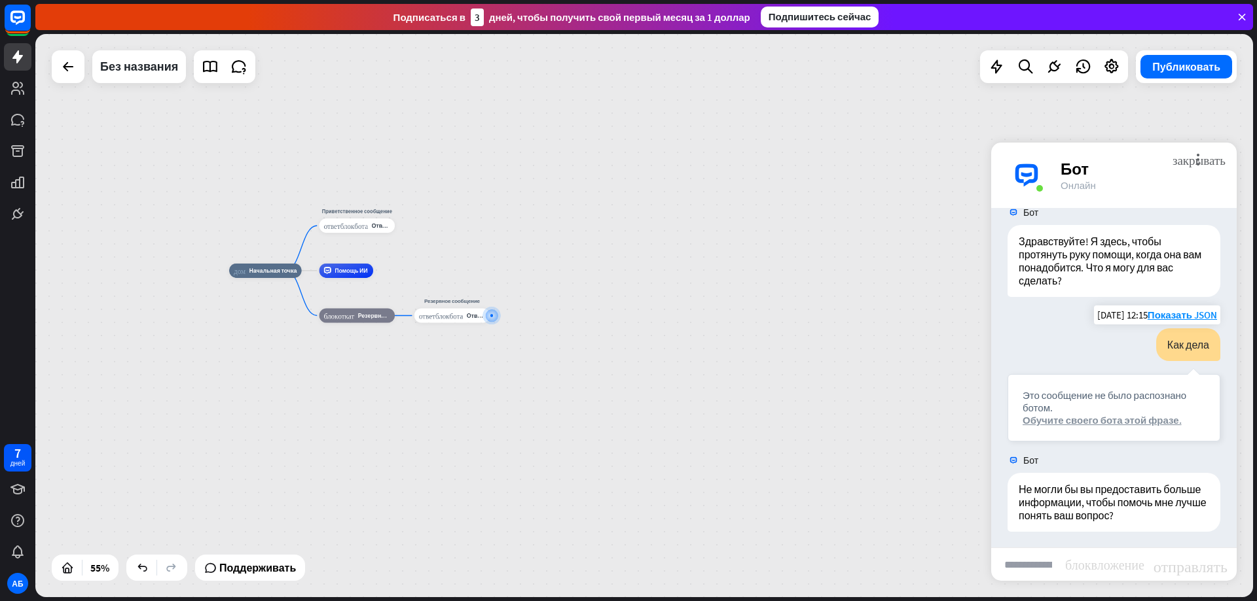
scroll to position [25, 0]
click at [1052, 416] on font "Обучите своего бота этой фразе." at bounding box center [1101, 416] width 159 height 12
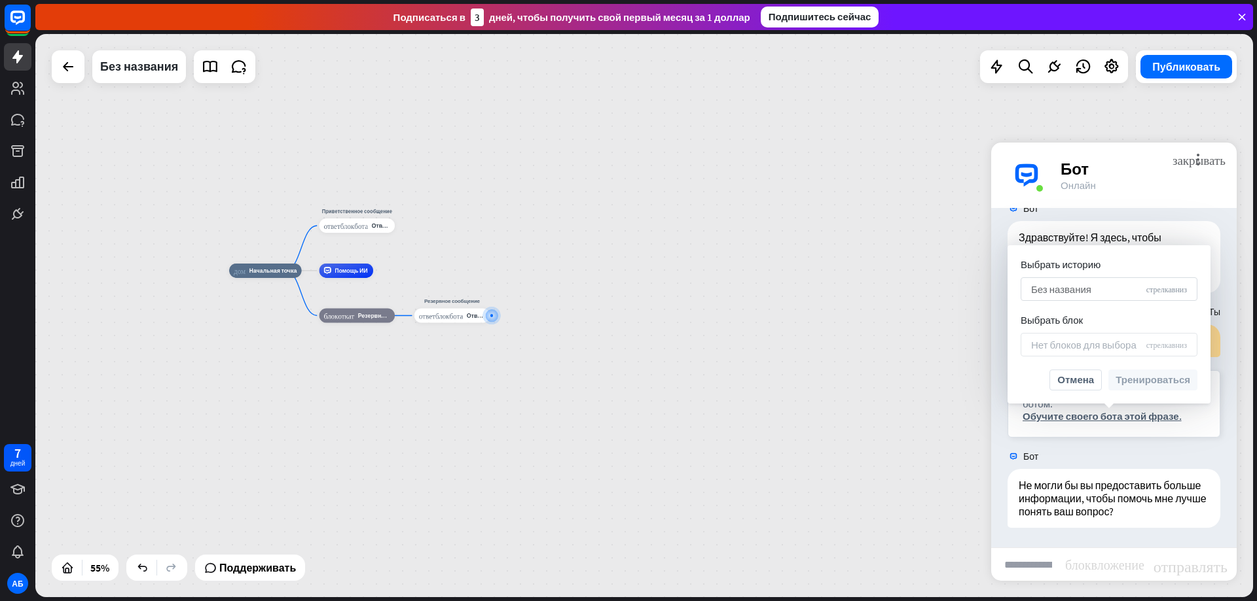
click at [1081, 291] on font "Без названия" at bounding box center [1061, 289] width 60 height 12
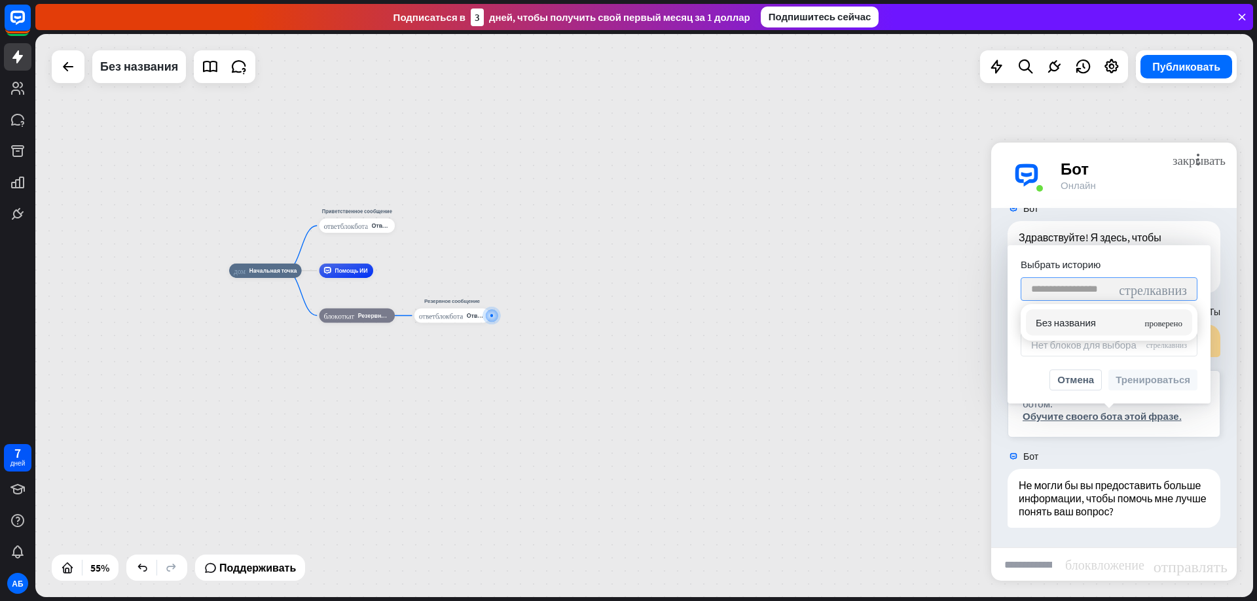
click at [1151, 291] on font "стрелка_вниз" at bounding box center [1153, 289] width 68 height 13
click at [1107, 291] on input "search" at bounding box center [1071, 289] width 81 height 22
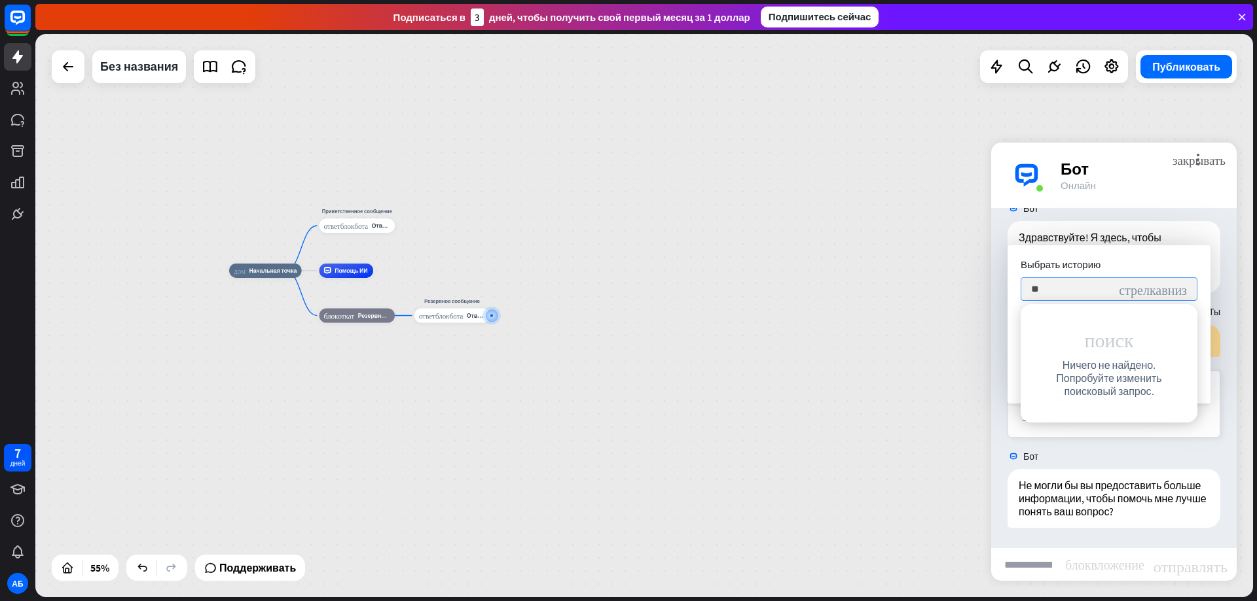
type input "*"
type input "****"
click at [832, 168] on div "дом_2 Начальная точка Приветственное сообщение ответ_блок_бота Ответ бота Помощ…" at bounding box center [643, 316] width 1217 height 564
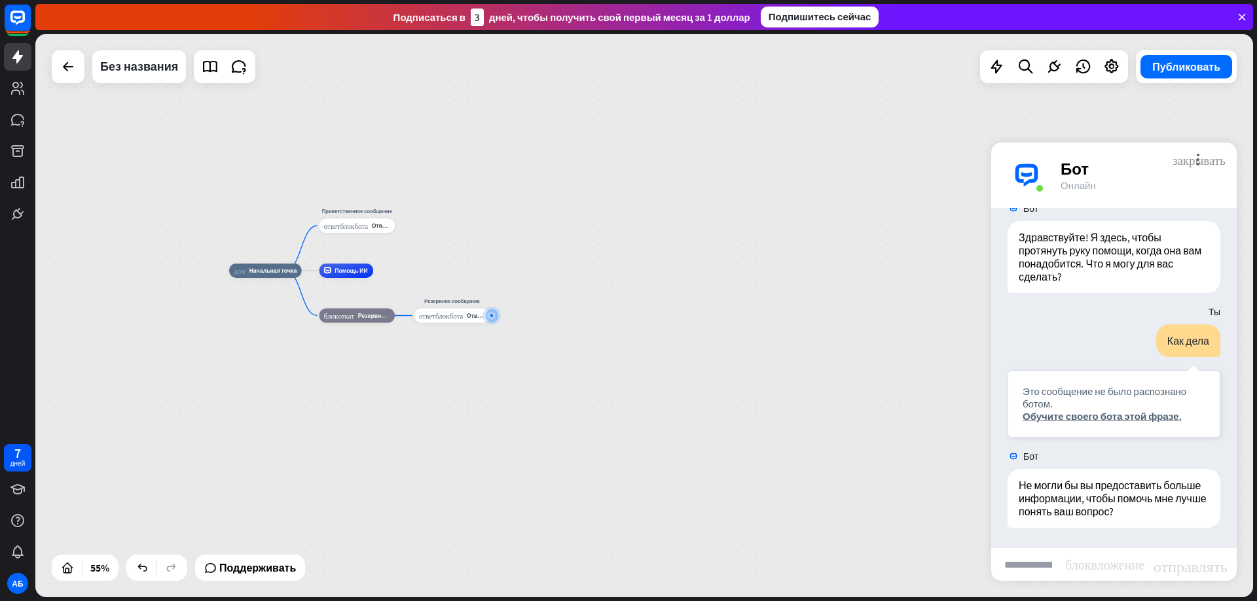
click at [1200, 162] on font "закрывать" at bounding box center [1198, 159] width 53 height 12
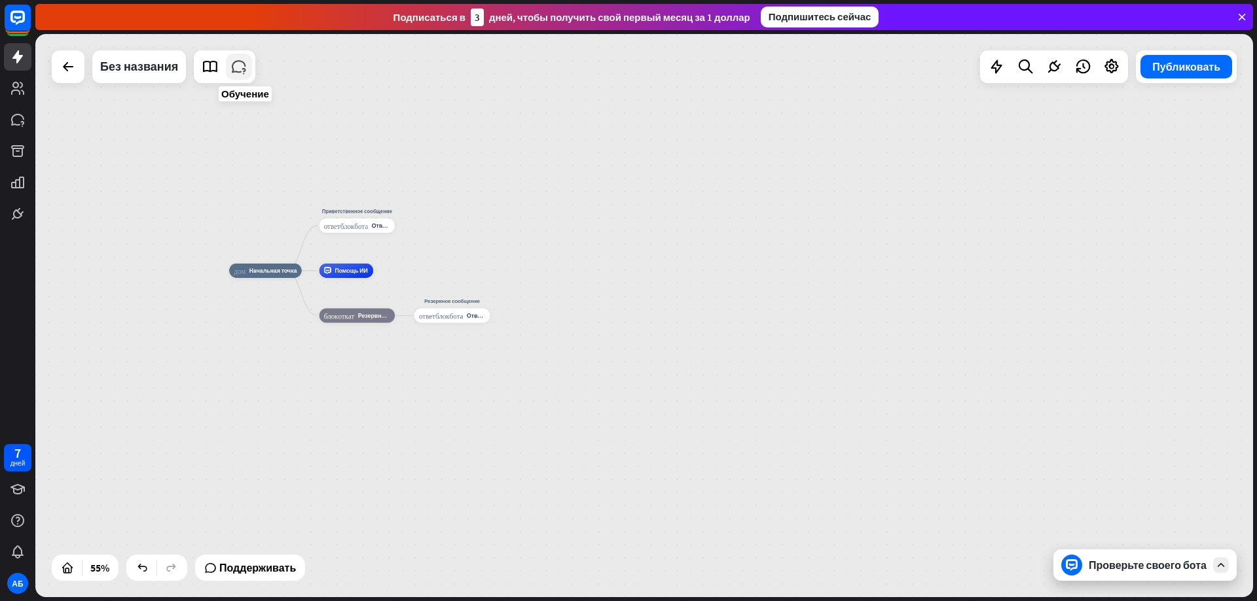
click at [238, 69] on icon at bounding box center [238, 66] width 17 height 17
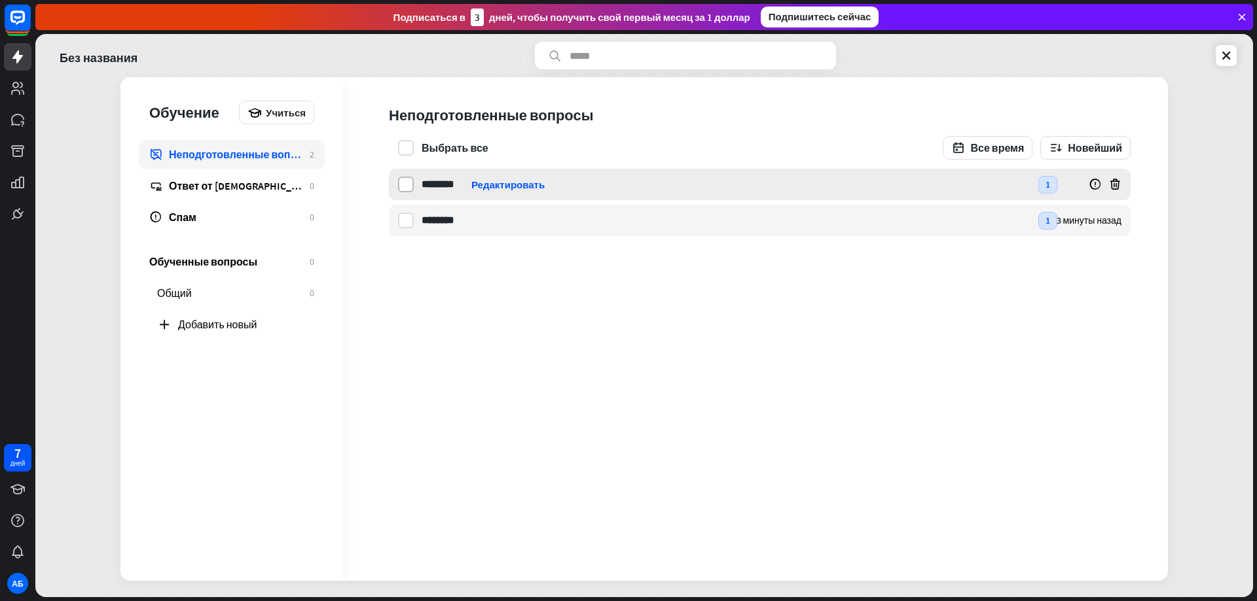
click at [410, 188] on label at bounding box center [406, 185] width 16 height 16
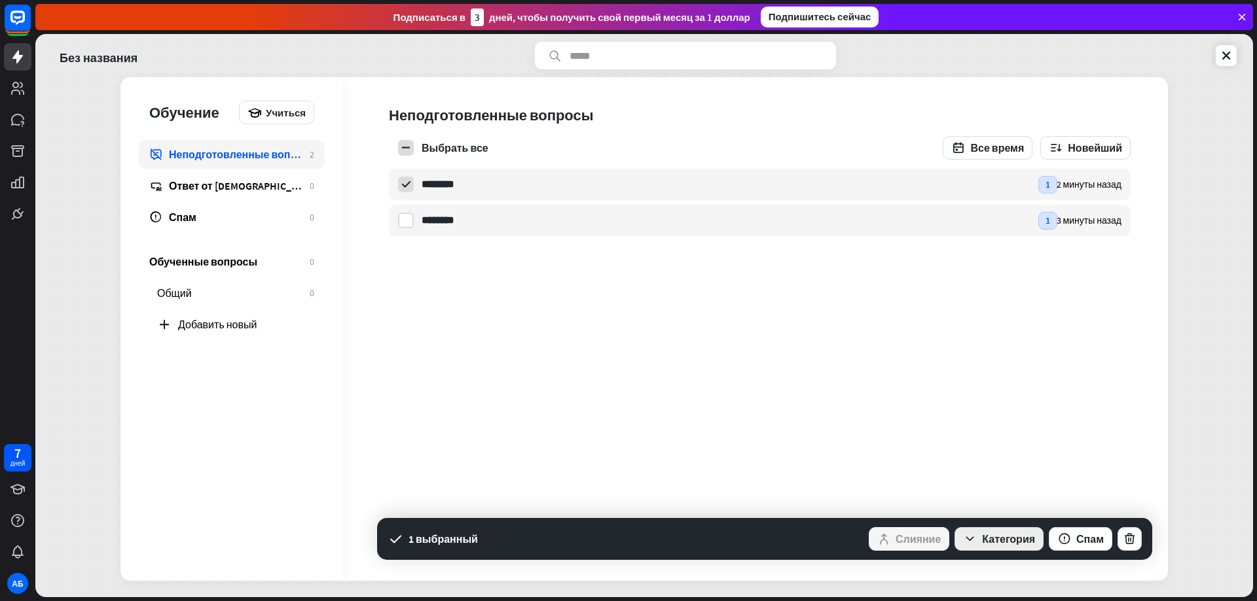
click at [992, 544] on font "Категория" at bounding box center [1008, 539] width 53 height 13
click at [976, 504] on font "Общий" at bounding box center [977, 503] width 32 height 12
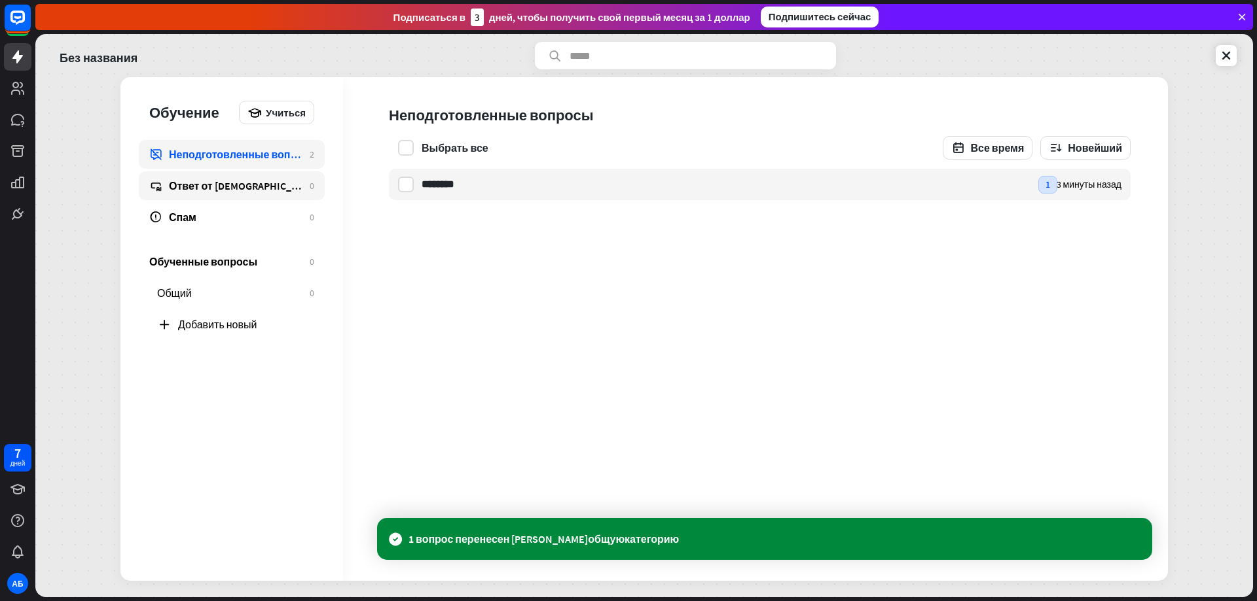
click at [223, 183] on font "Ответ от [DEMOGRAPHIC_DATA]" at bounding box center [243, 185] width 149 height 13
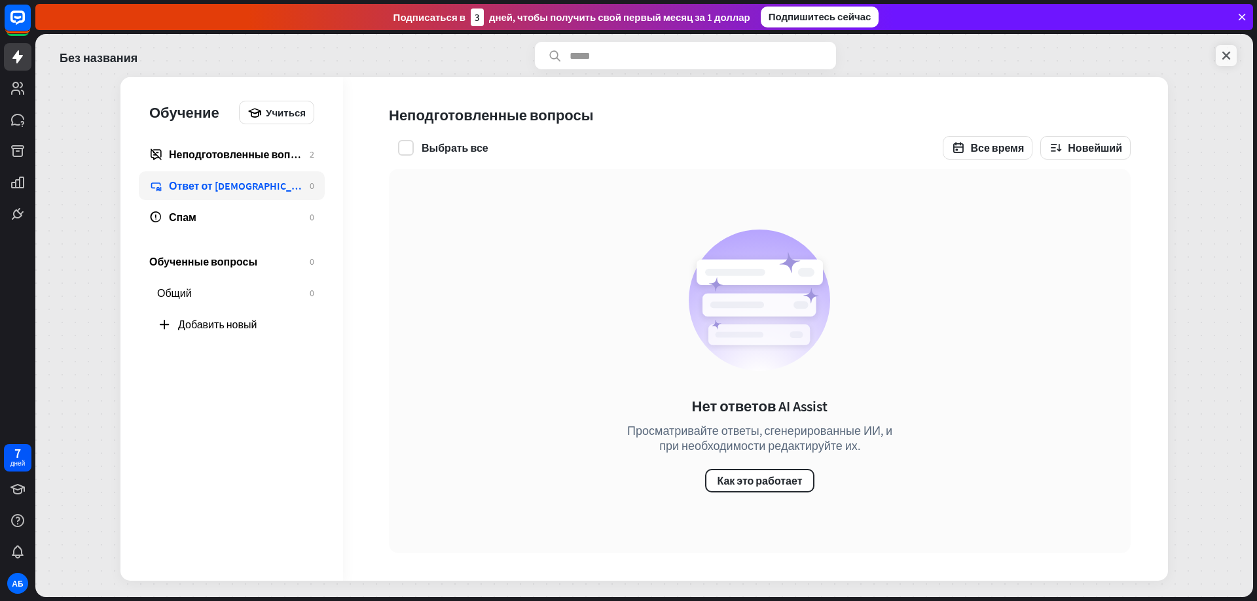
click at [1225, 56] on icon at bounding box center [1225, 55] width 13 height 13
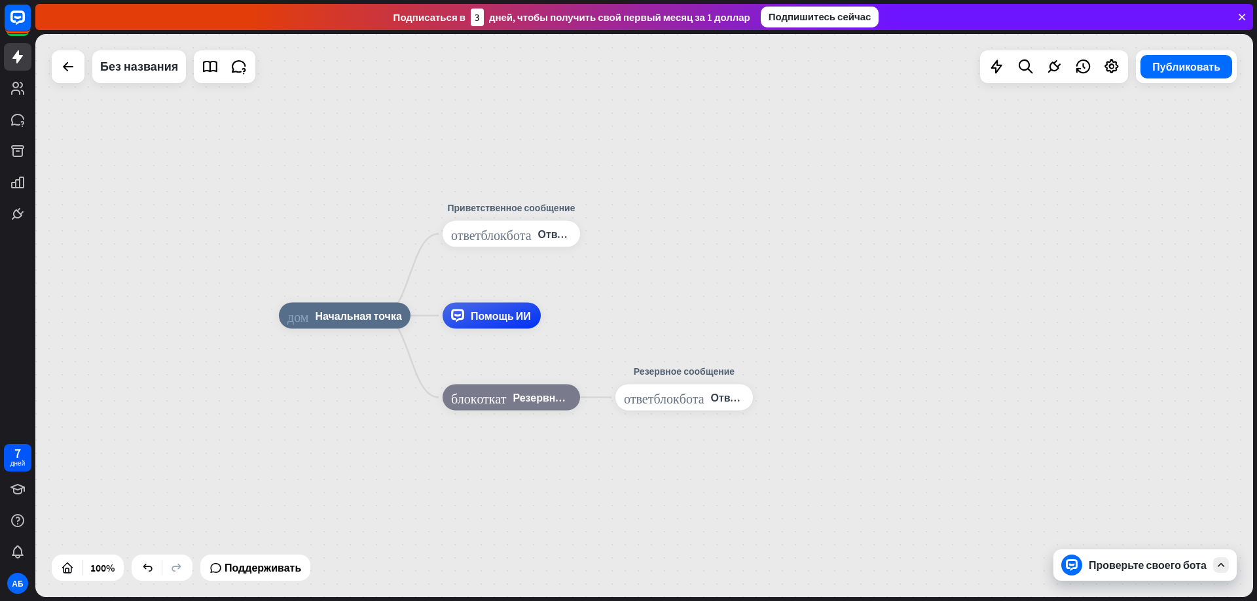
click at [1135, 569] on div "Проверьте своего бота" at bounding box center [1147, 565] width 118 height 13
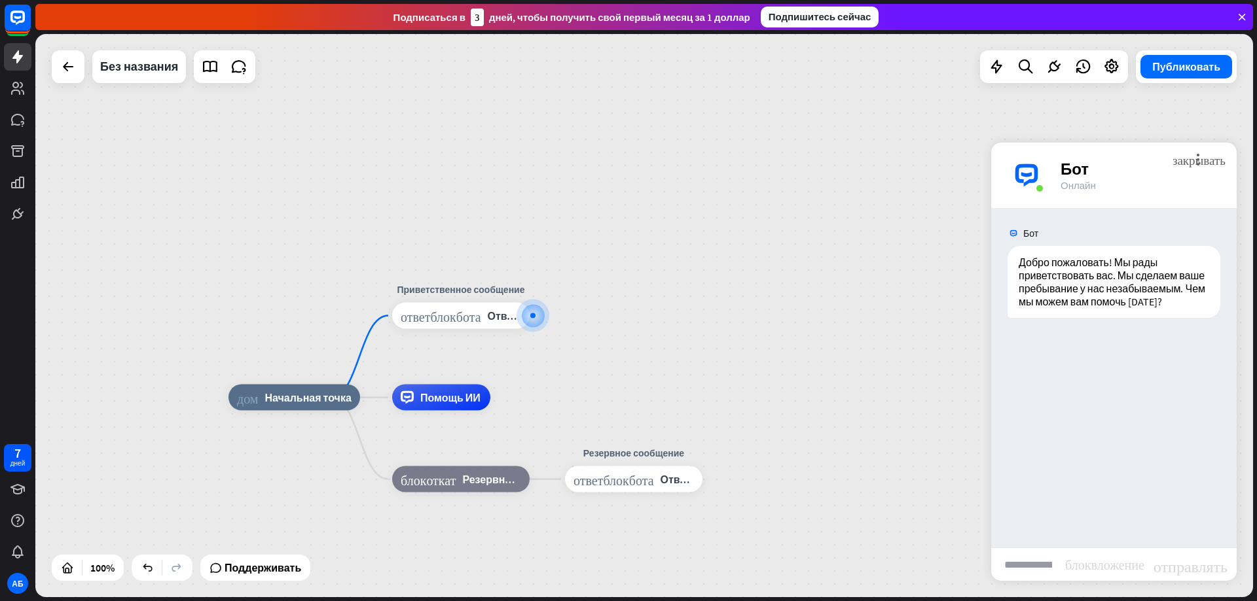
click at [1036, 565] on input "text" at bounding box center [1028, 564] width 74 height 33
type input "********"
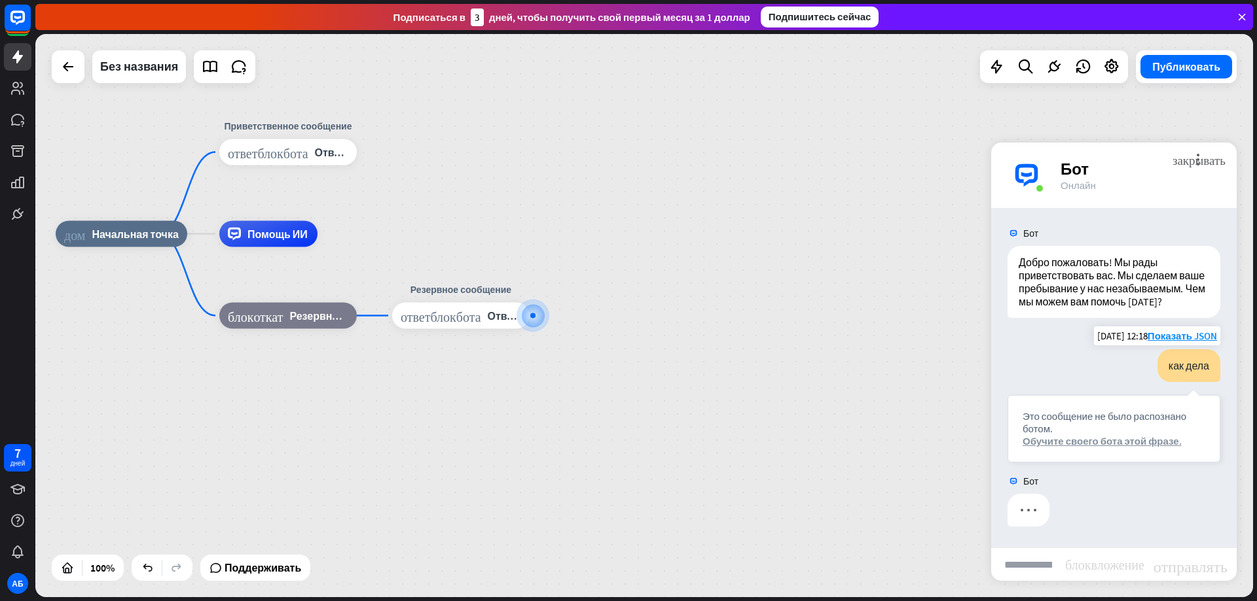
click at [1081, 442] on font "Обучите своего бота этой фразе." at bounding box center [1101, 441] width 159 height 12
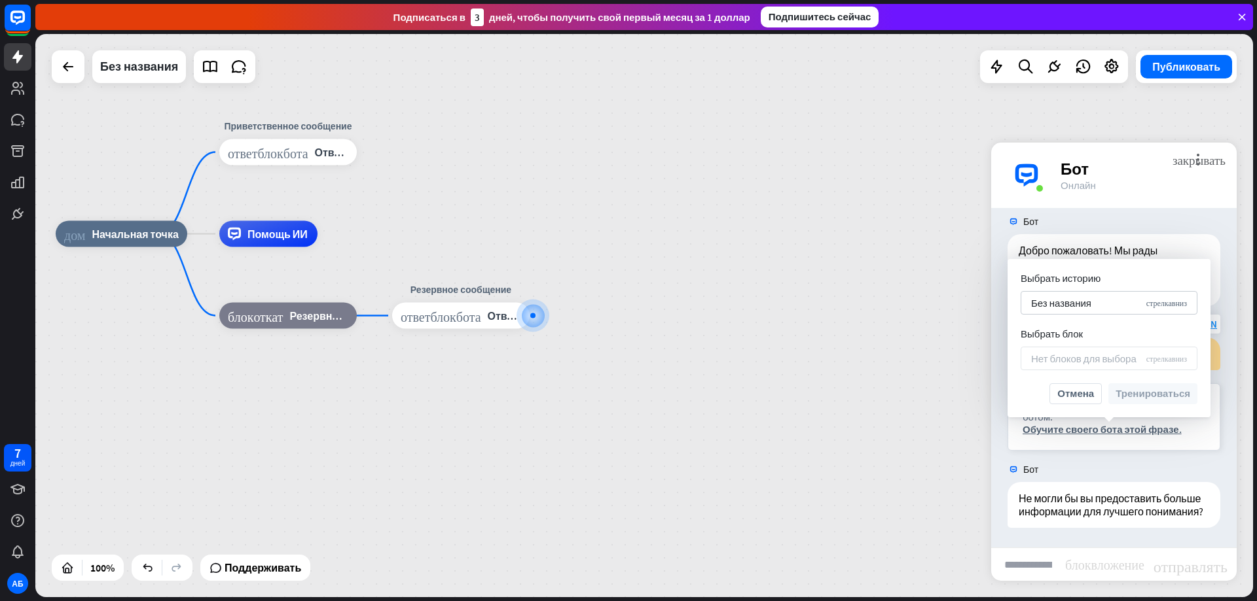
scroll to position [25, 0]
click at [1202, 160] on font "закрывать" at bounding box center [1198, 159] width 53 height 12
